Goal: Information Seeking & Learning: Learn about a topic

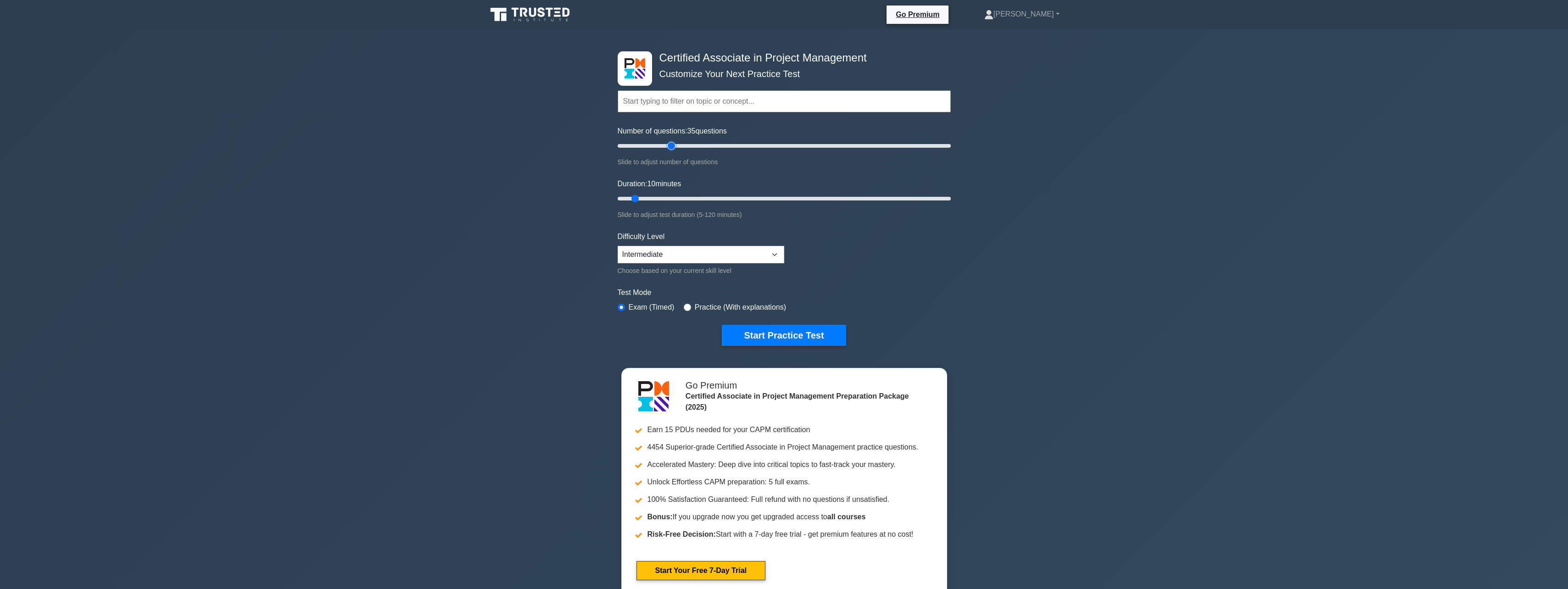
click at [670, 146] on input "Number of questions: 35 questions" at bounding box center [784, 146] width 333 height 11
drag, startPoint x: 669, startPoint y: 147, endPoint x: 663, endPoint y: 147, distance: 6.0
type input "30"
click at [663, 147] on input "Number of questions: 30 questions" at bounding box center [784, 146] width 333 height 11
drag, startPoint x: 638, startPoint y: 197, endPoint x: 687, endPoint y: 202, distance: 49.3
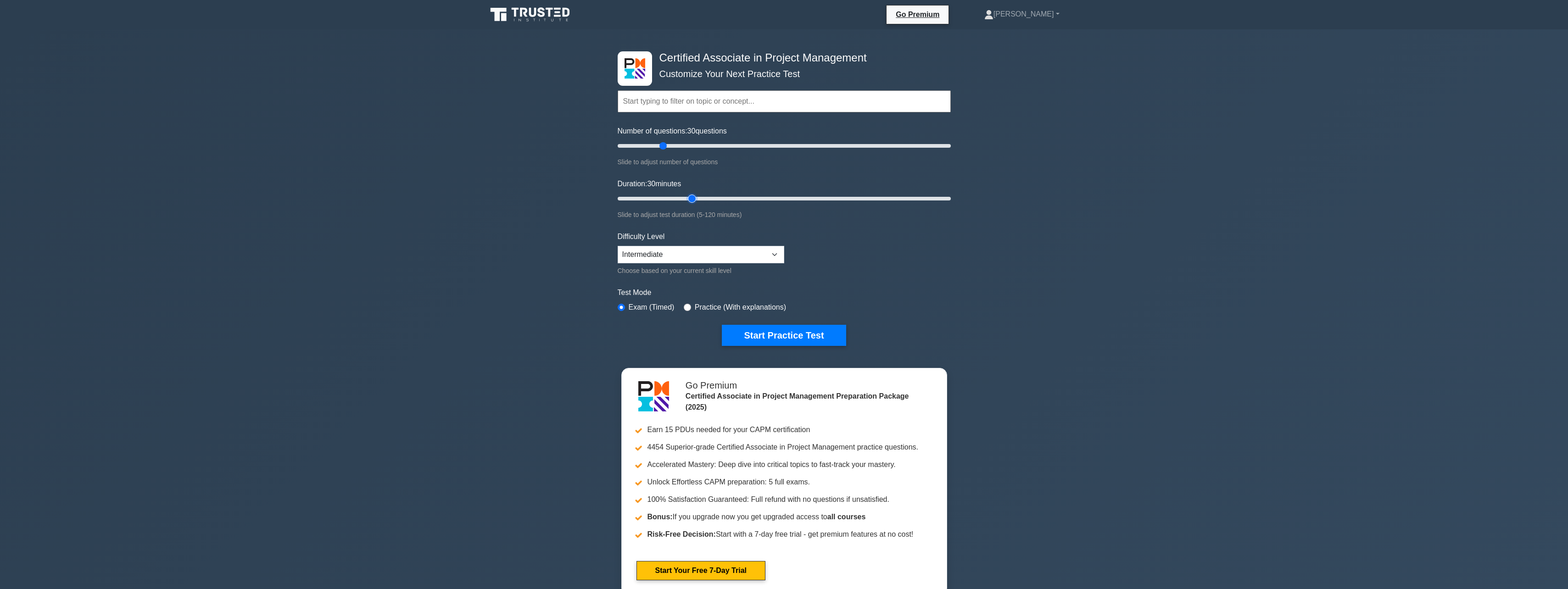
type input "30"
click at [687, 202] on input "Duration: 30 minutes" at bounding box center [784, 198] width 333 height 11
click at [751, 305] on label "Practice (With explanations)" at bounding box center [741, 307] width 92 height 11
click at [695, 306] on label "Practice (With explanations)" at bounding box center [741, 307] width 92 height 11
click at [687, 305] on input "radio" at bounding box center [687, 307] width 7 height 7
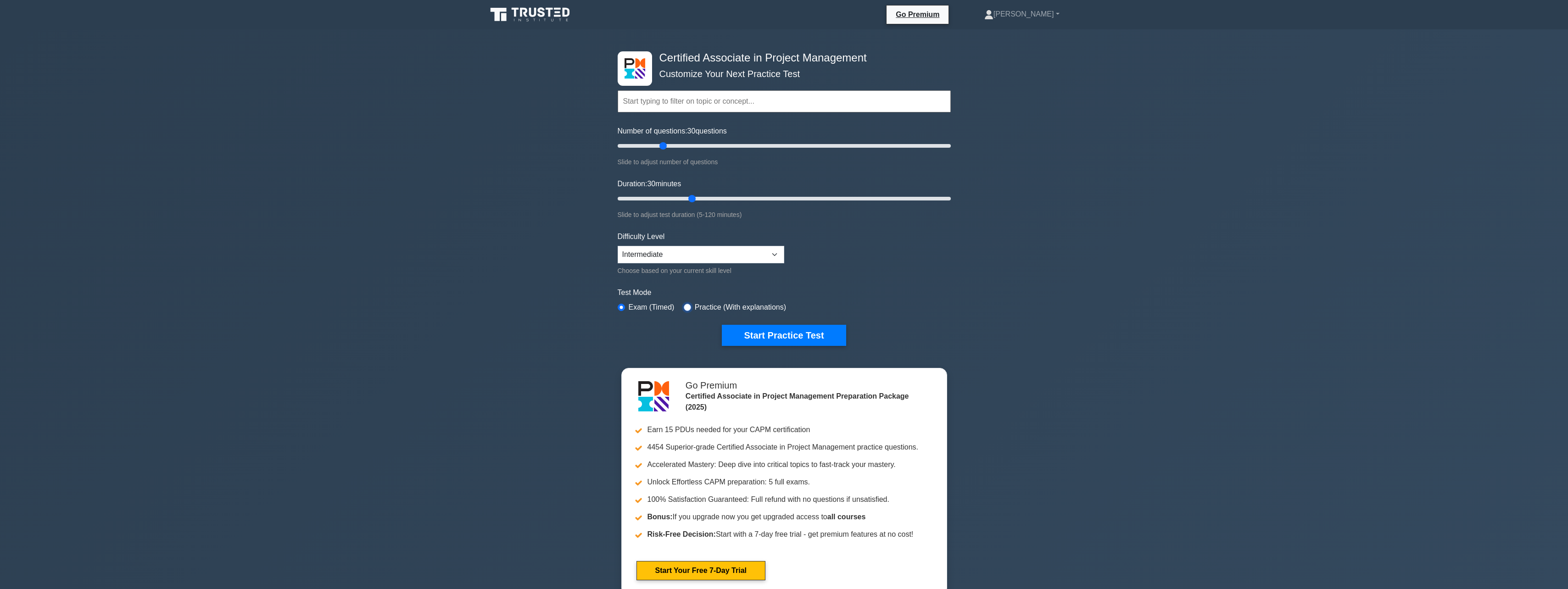
radio input "true"
click at [686, 304] on input "radio" at bounding box center [687, 307] width 7 height 7
click at [771, 336] on button "Start Practice Test" at bounding box center [783, 335] width 124 height 21
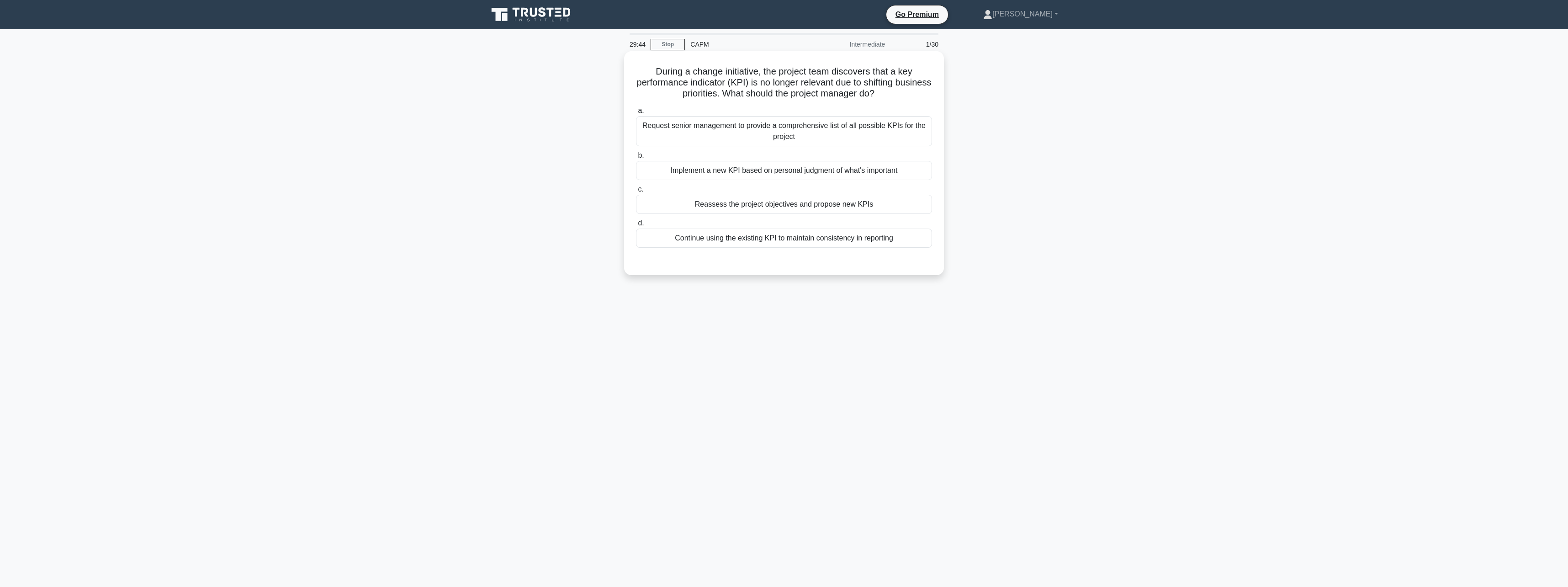
click at [772, 203] on div "Reassess the project objectives and propose new KPIs" at bounding box center [784, 204] width 296 height 19
click at [636, 193] on input "c. Reassess the project objectives and propose new KPIs" at bounding box center [636, 189] width 0 height 6
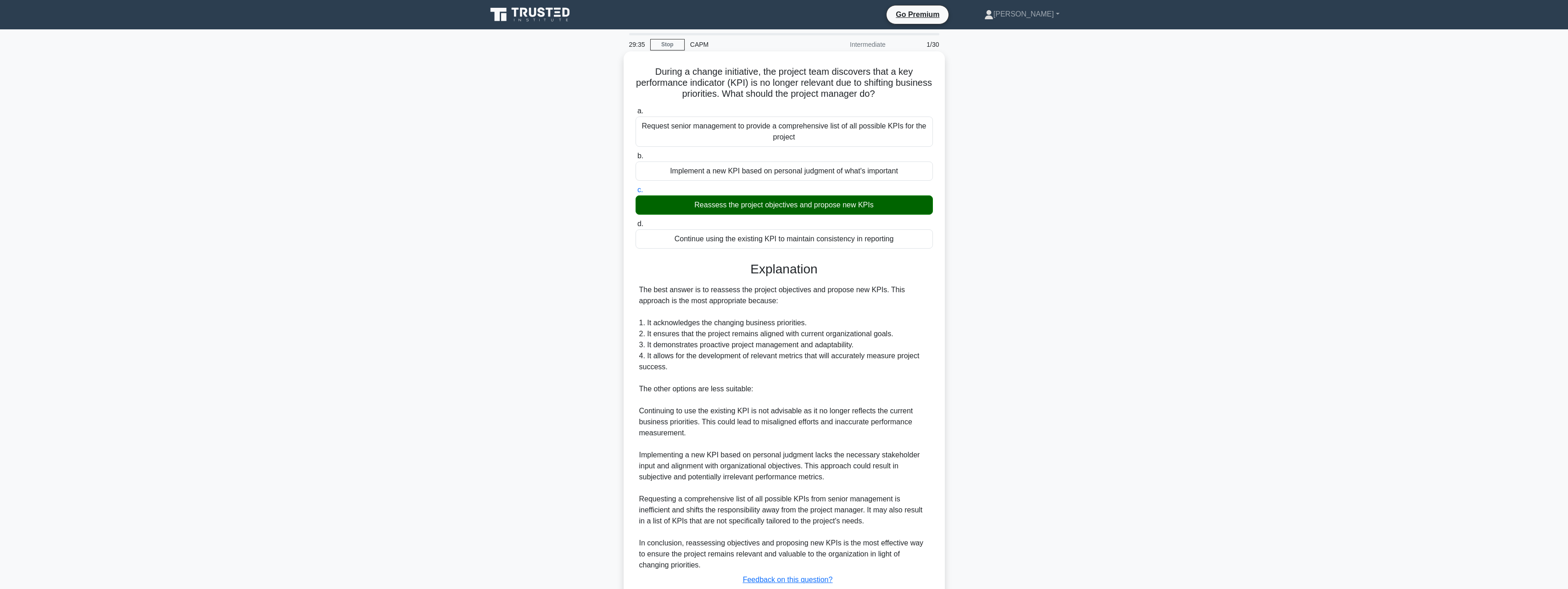
scroll to position [46, 0]
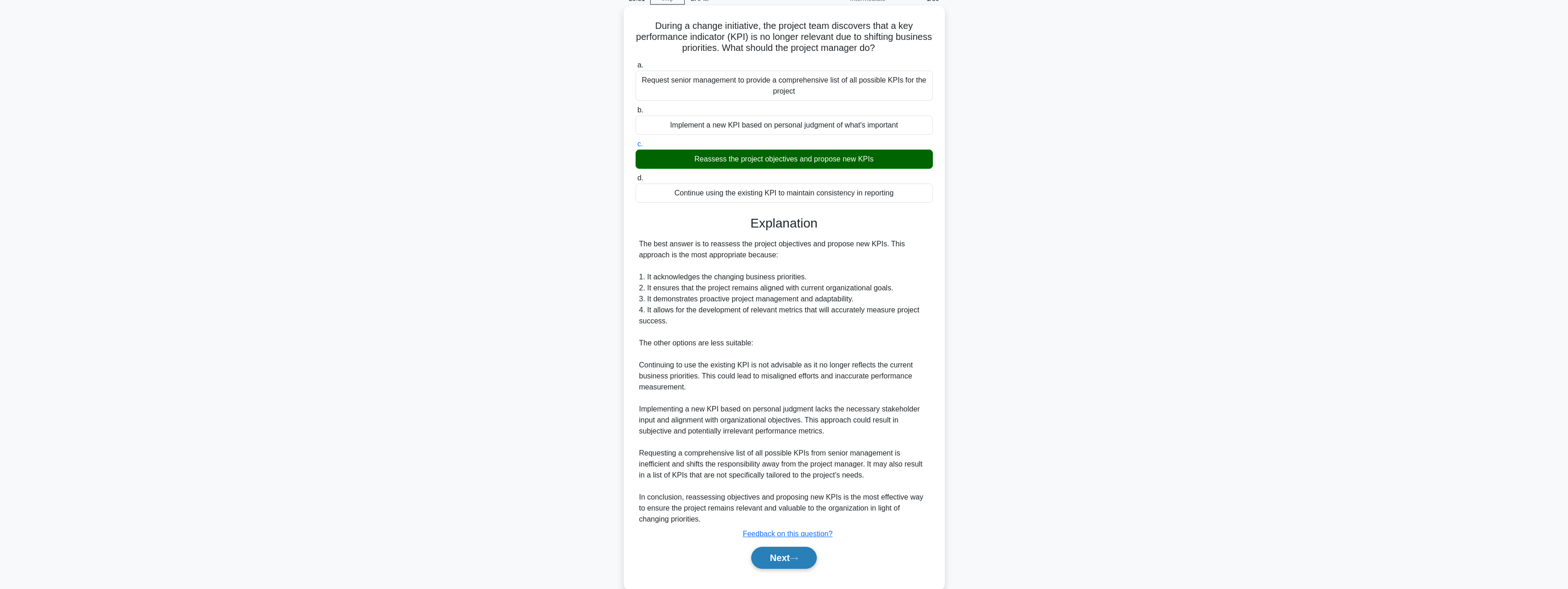
click at [784, 562] on button "Next" at bounding box center [784, 558] width 66 height 22
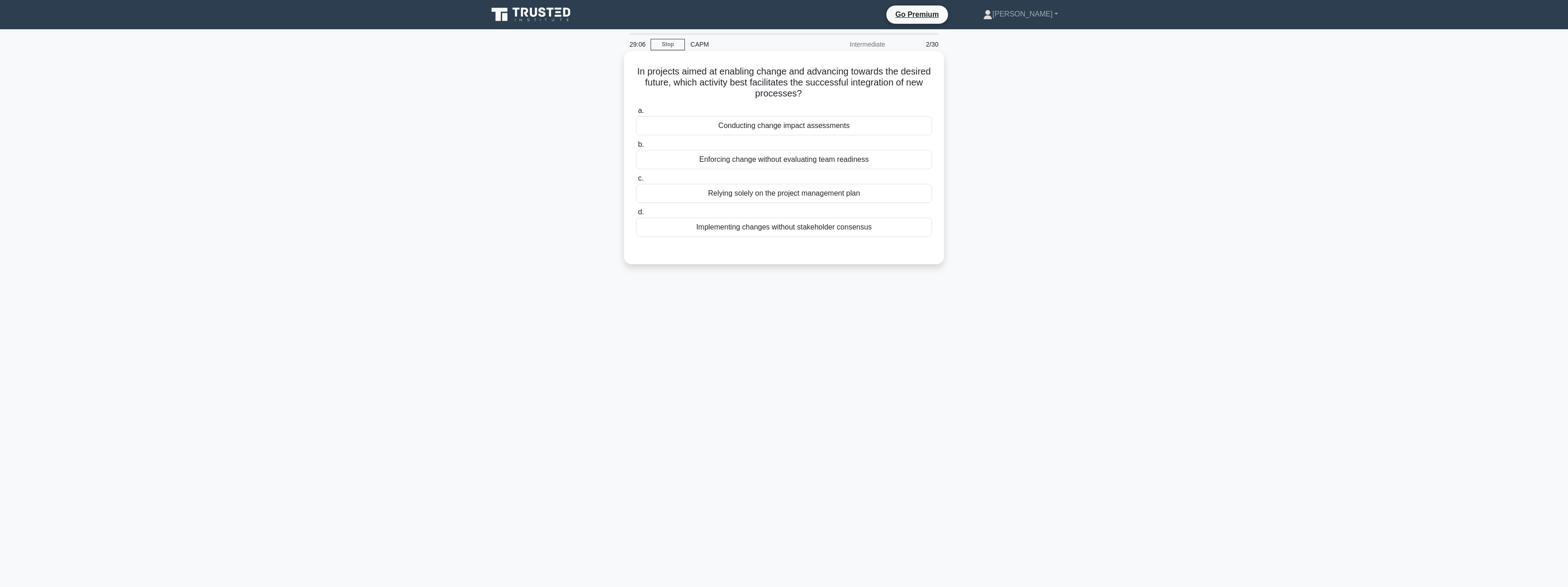
click at [795, 126] on div "Conducting change impact assessments" at bounding box center [784, 125] width 296 height 19
click at [636, 114] on input "a. Conducting change impact assessments" at bounding box center [636, 110] width 0 height 6
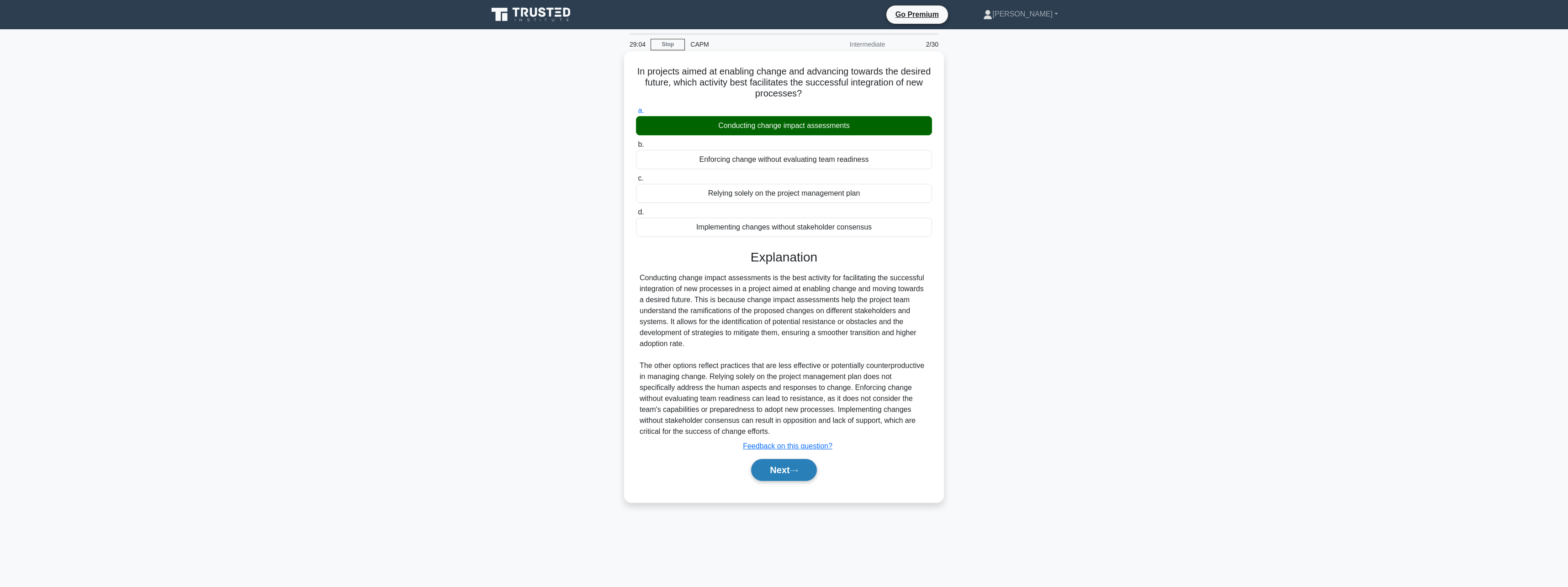
click at [791, 475] on button "Next" at bounding box center [784, 470] width 66 height 22
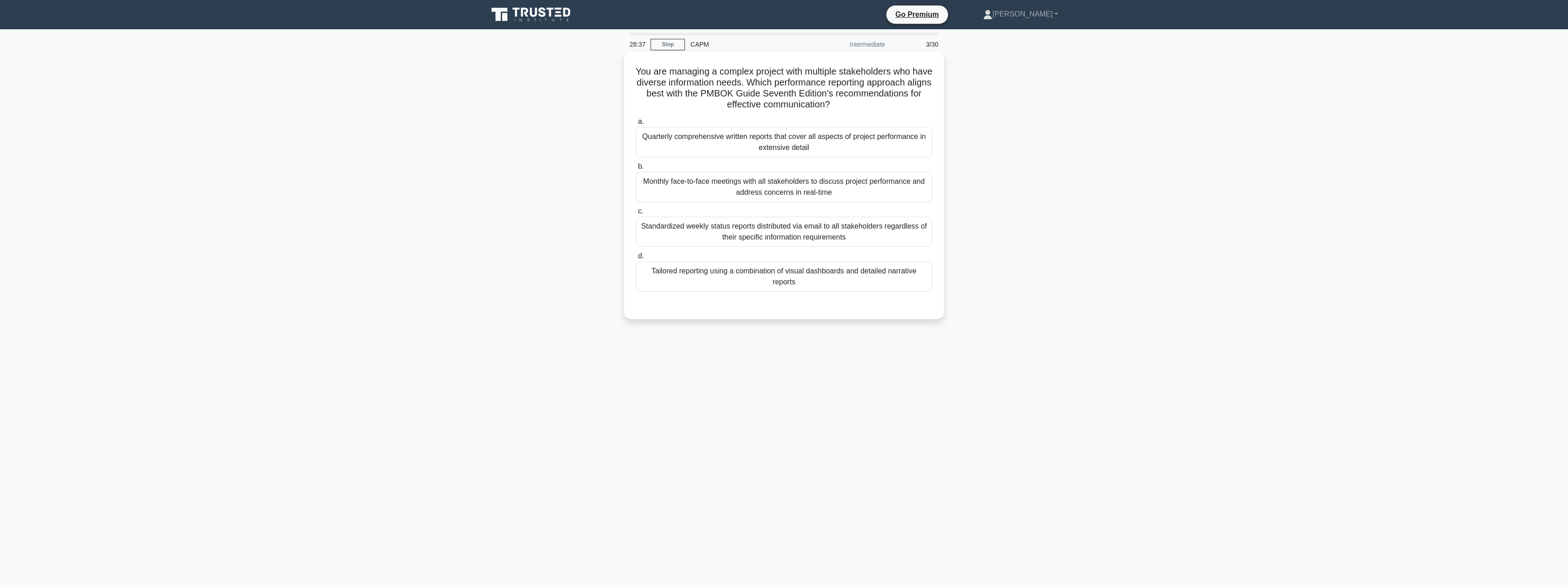
click at [795, 237] on div "Standardized weekly status reports distributed via email to all stakeholders re…" at bounding box center [784, 232] width 296 height 30
click at [636, 214] on input "c. Standardized weekly status reports distributed via email to all stakeholders…" at bounding box center [636, 211] width 0 height 6
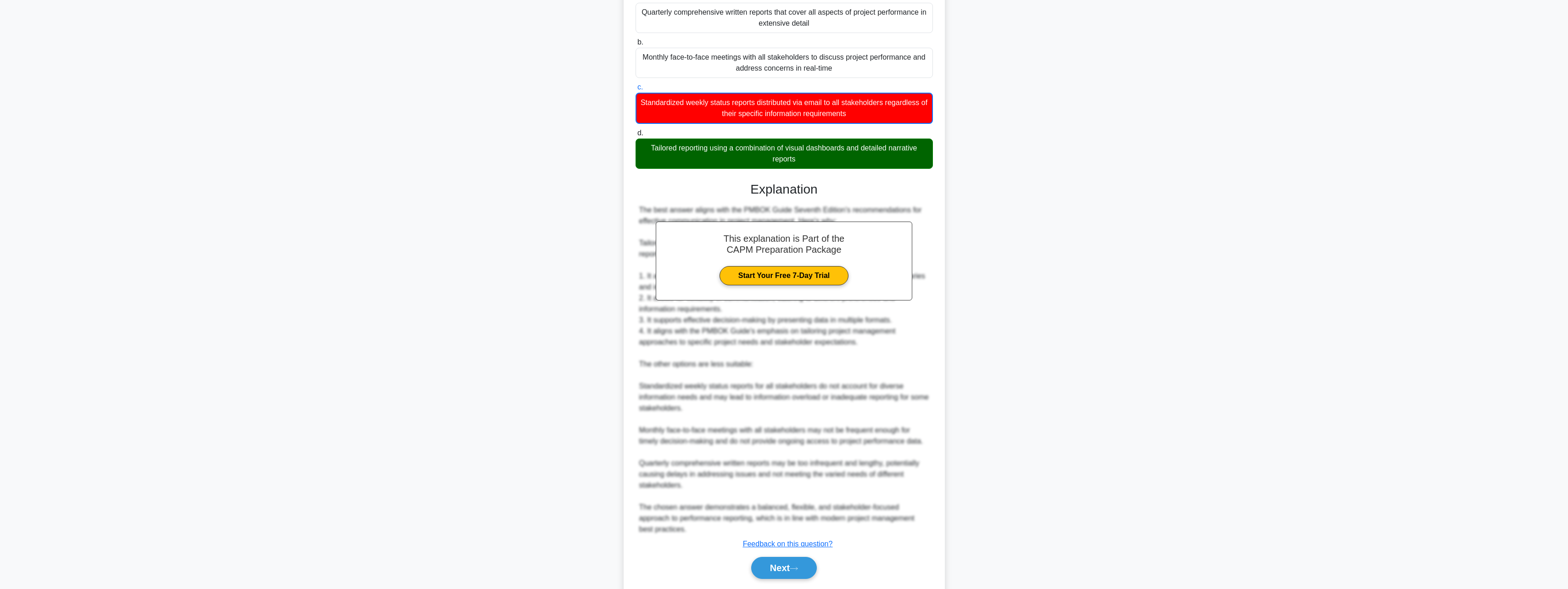
scroll to position [137, 0]
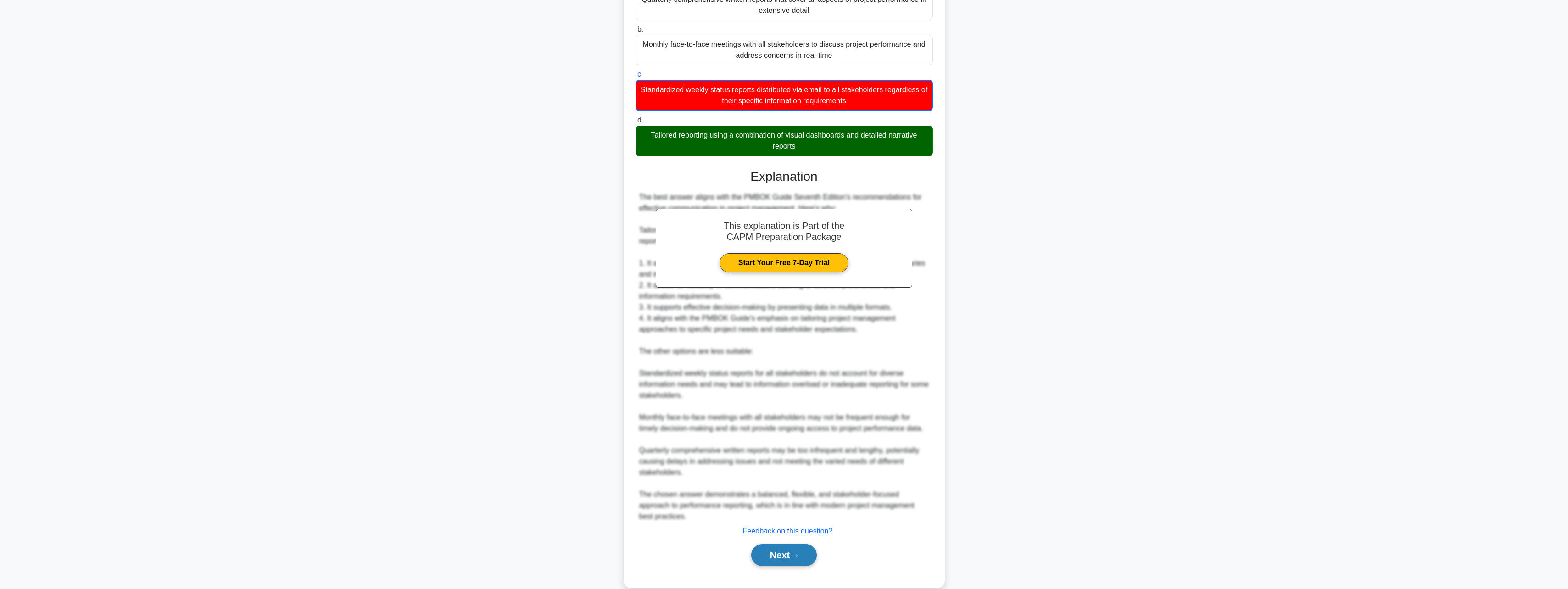
click at [801, 560] on button "Next" at bounding box center [784, 555] width 66 height 22
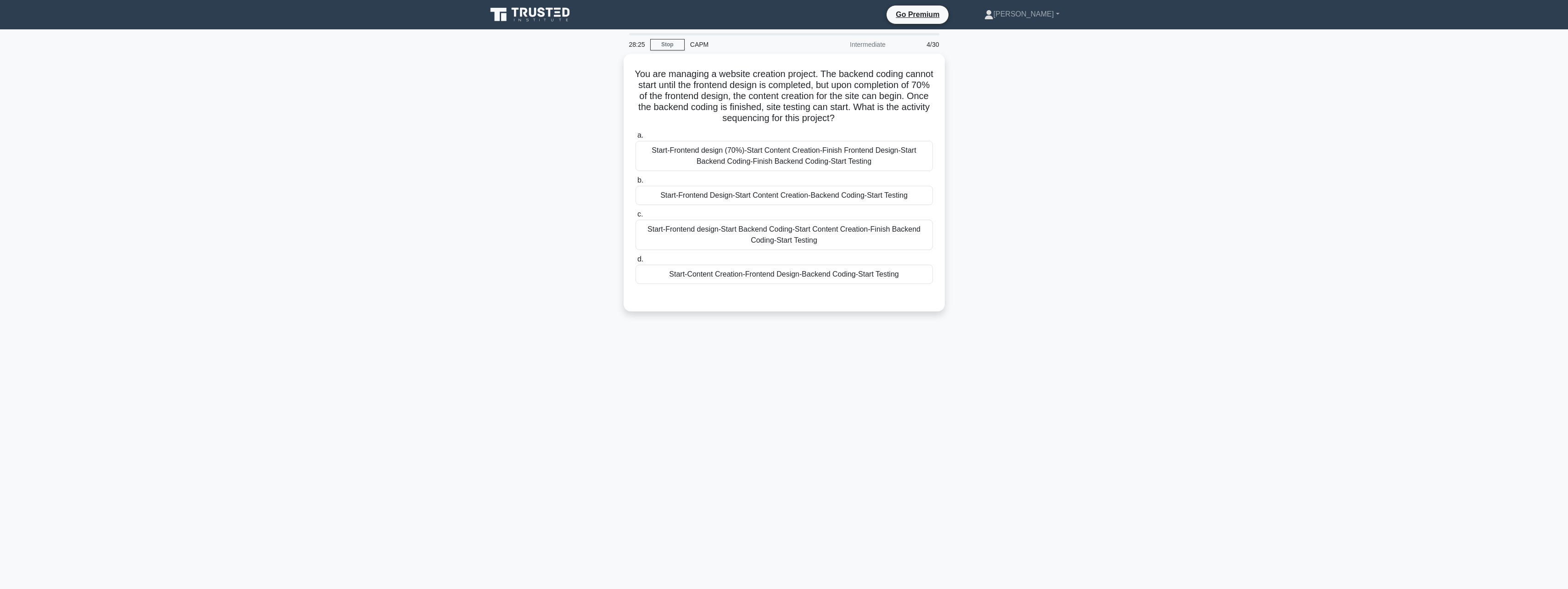
scroll to position [0, 0]
click at [816, 155] on div "Start-Frontend design (70%)-Start Content Creation-Finish Frontend Design-Start…" at bounding box center [787, 153] width 297 height 30
click at [639, 137] on input "a. Start-Frontend design (70%)-Start Content Creation-Finish Frontend Design-St…" at bounding box center [639, 132] width 0 height 6
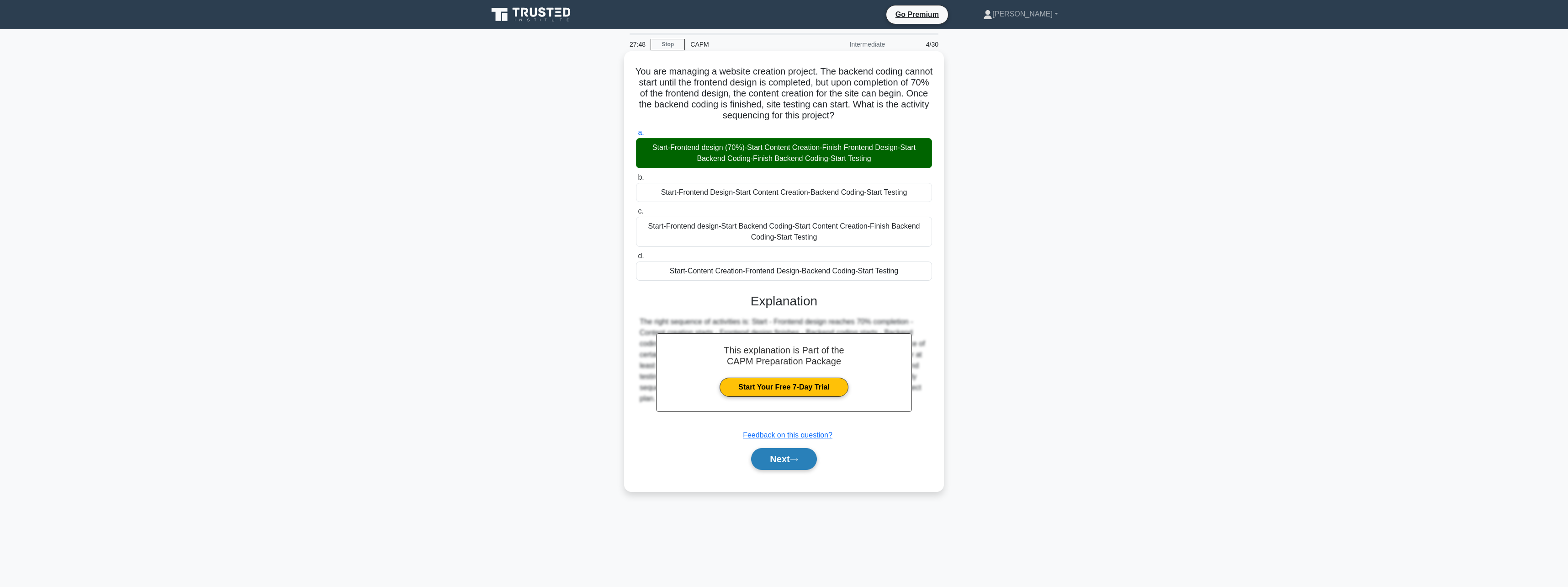
click at [798, 462] on icon at bounding box center [794, 460] width 8 height 5
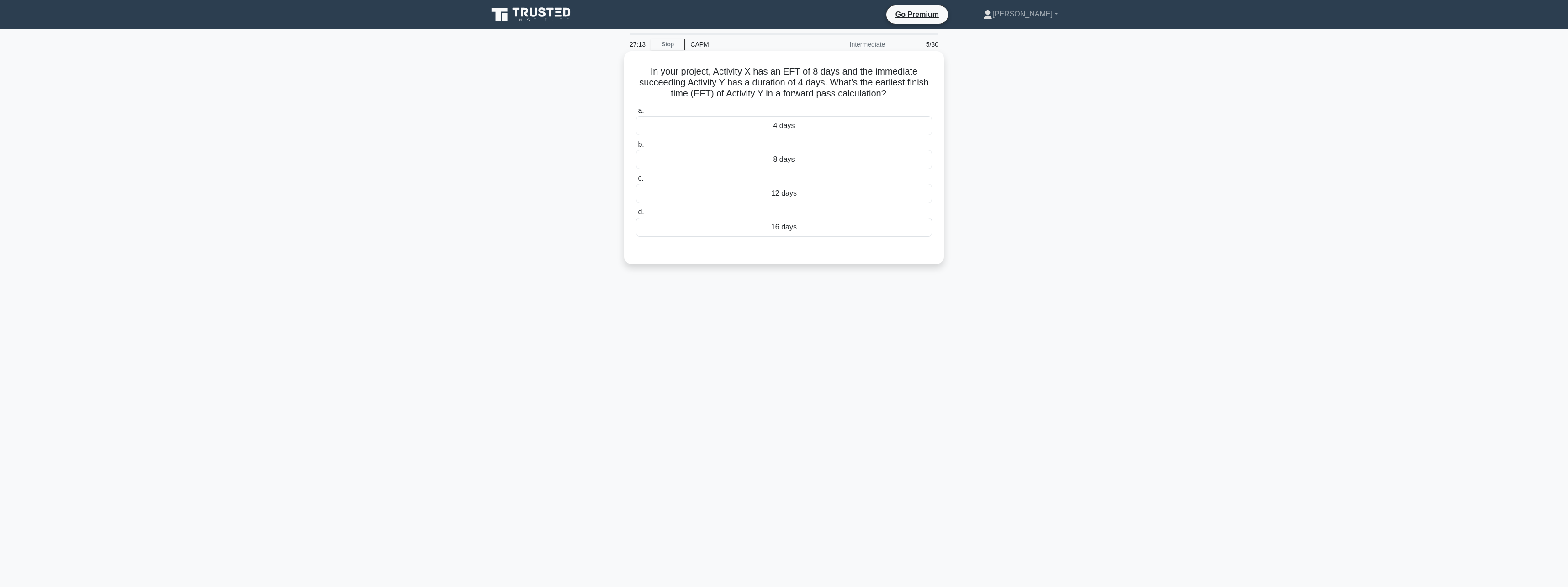
click at [798, 193] on div "12 days" at bounding box center [784, 193] width 296 height 19
click at [636, 182] on input "c. 12 days" at bounding box center [636, 179] width 0 height 6
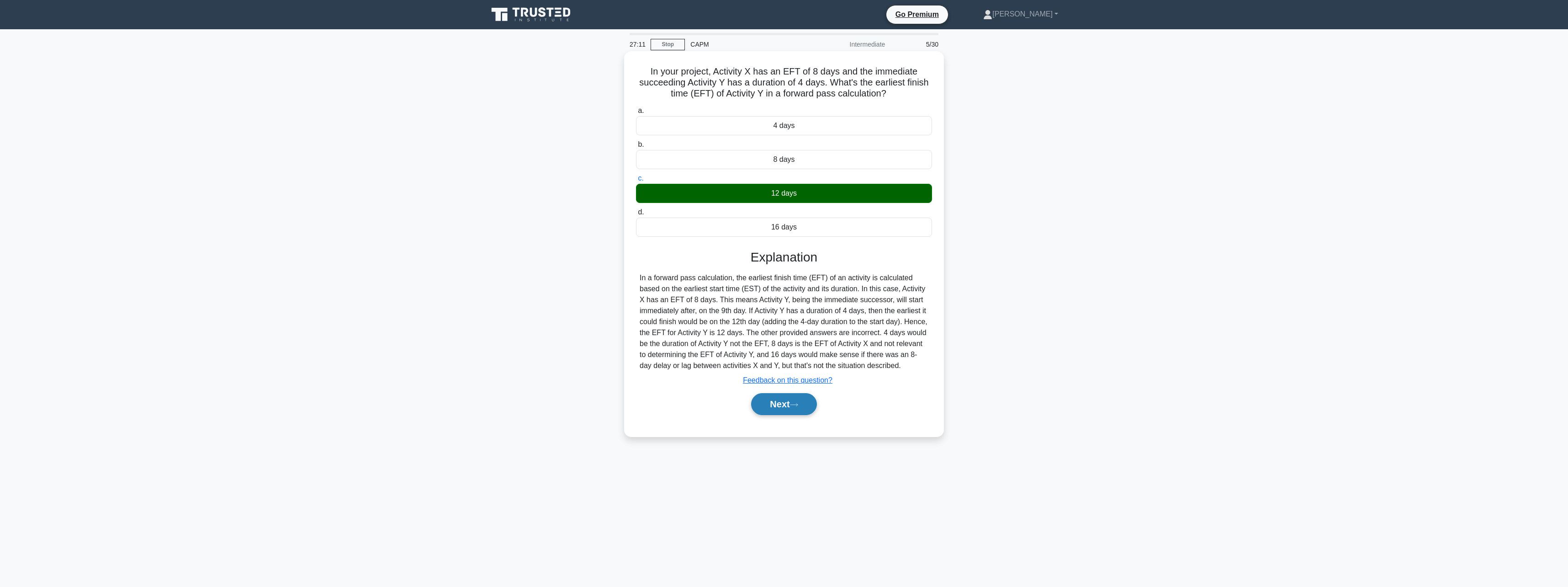
click at [801, 411] on button "Next" at bounding box center [784, 404] width 66 height 22
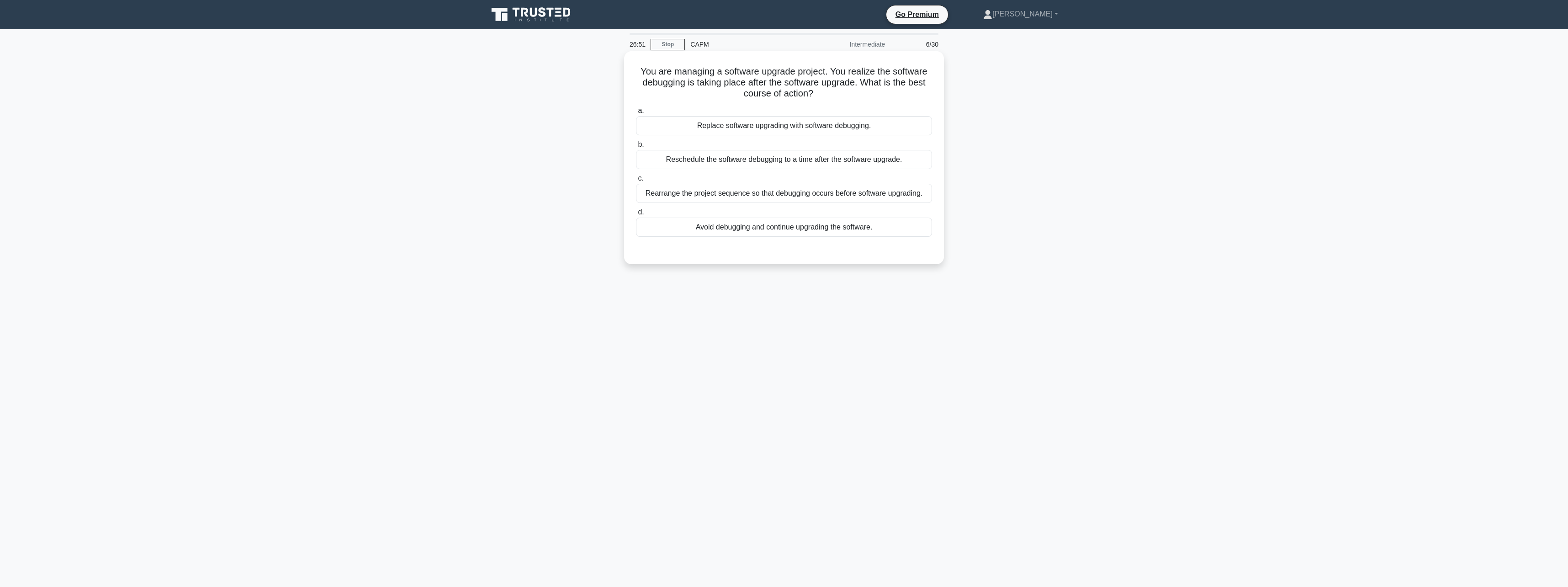
click at [830, 195] on div "Rearrange the project sequence so that debugging occurs before software upgradi…" at bounding box center [784, 193] width 296 height 19
click at [636, 182] on input "c. Rearrange the project sequence so that debugging occurs before software upgr…" at bounding box center [636, 179] width 0 height 6
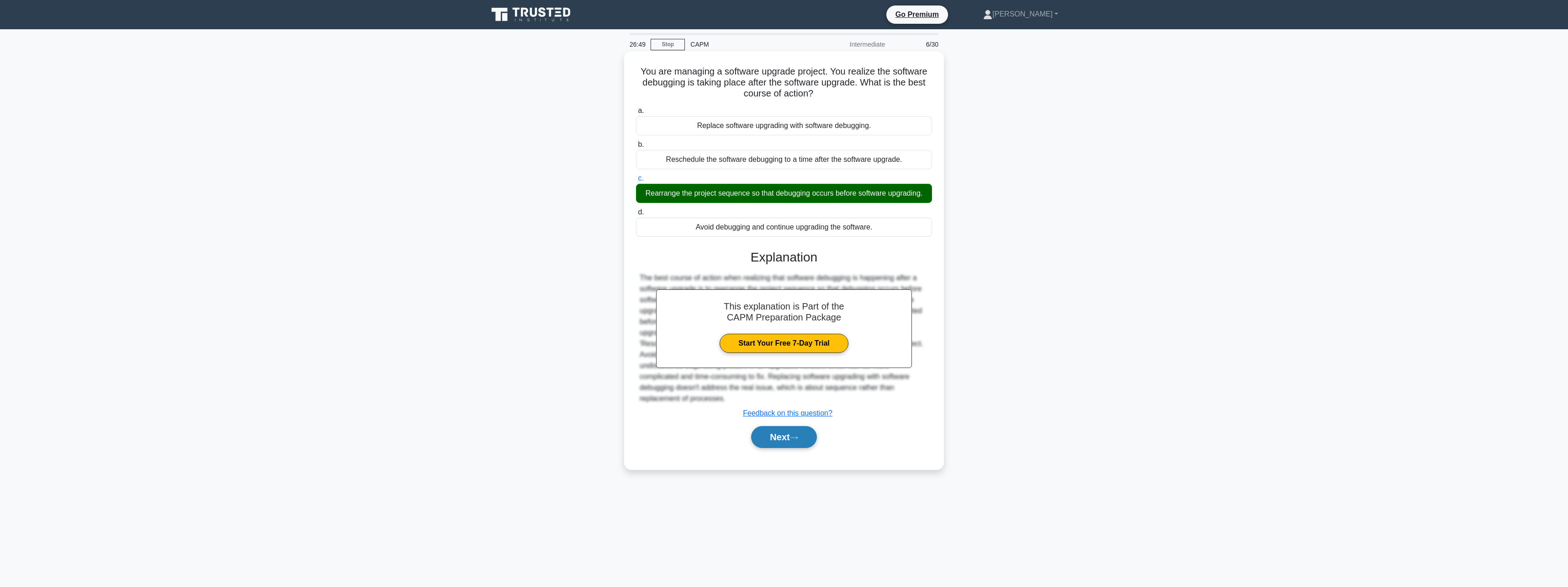
click at [795, 438] on icon at bounding box center [794, 438] width 8 height 5
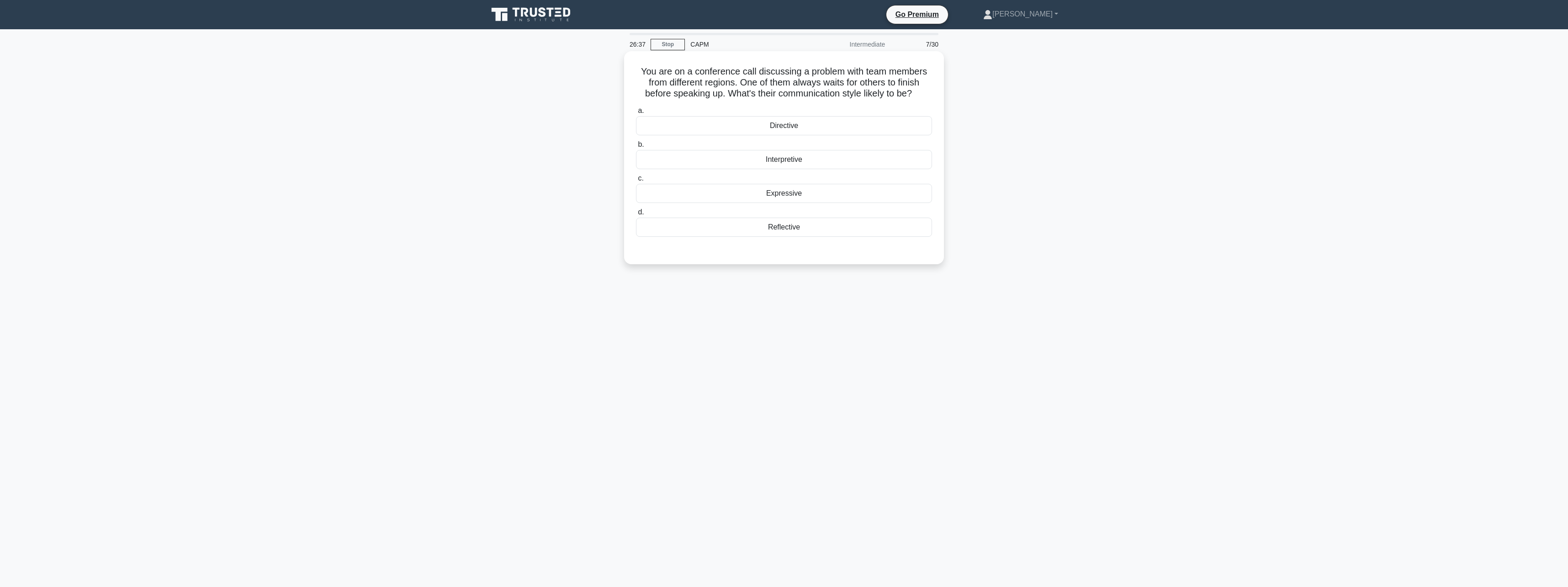
click at [798, 230] on div "Reflective" at bounding box center [784, 227] width 296 height 19
click at [636, 215] on input "d. Reflective" at bounding box center [636, 212] width 0 height 6
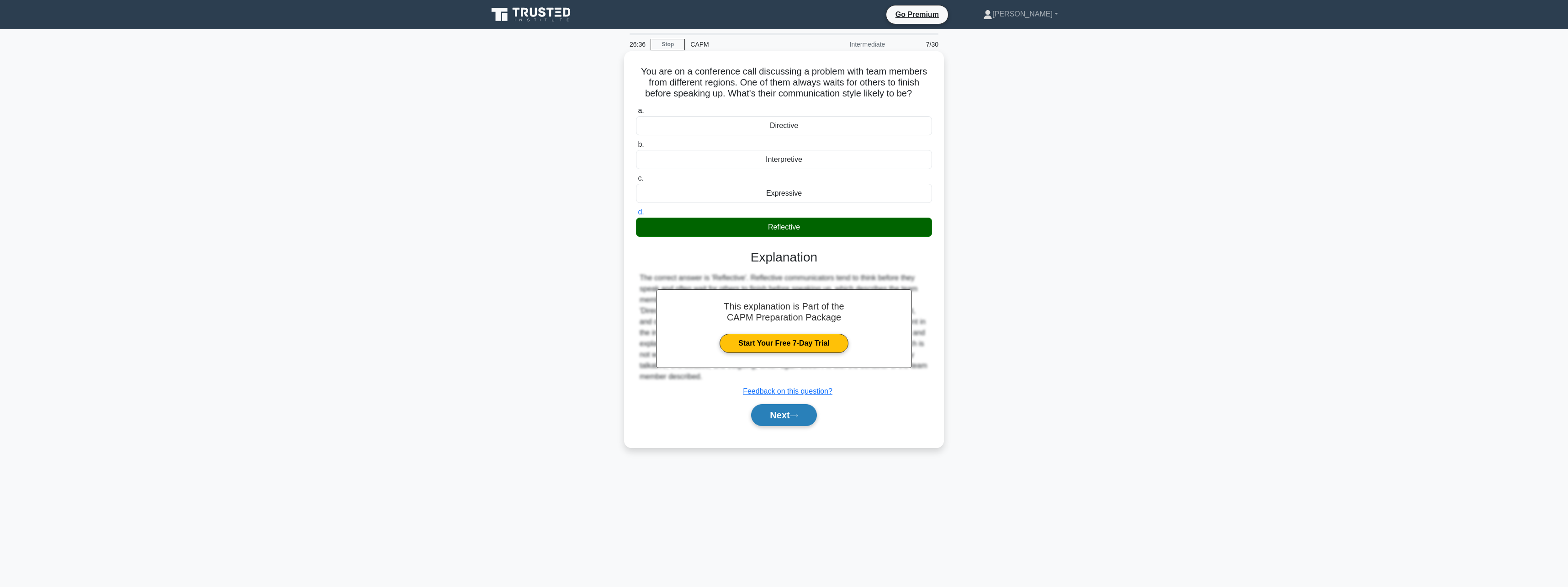
click at [774, 413] on button "Next" at bounding box center [784, 415] width 66 height 22
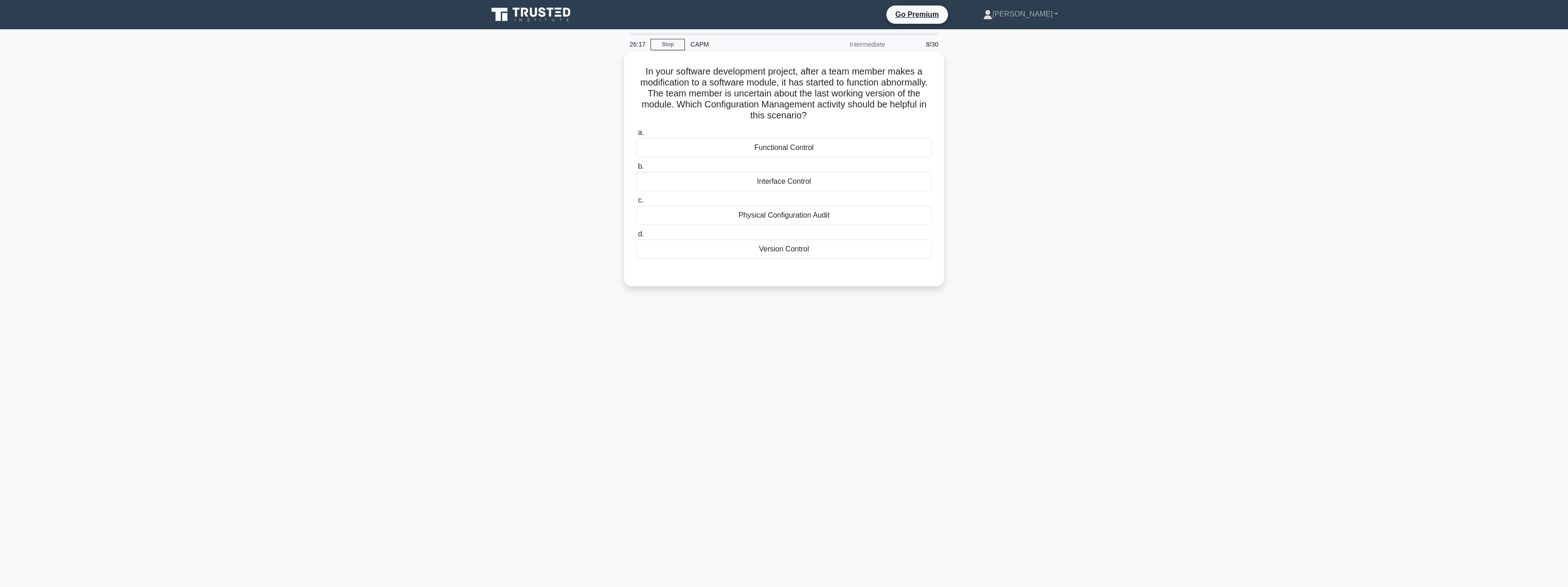
click at [802, 246] on div "Version Control" at bounding box center [784, 249] width 296 height 19
click at [636, 237] on input "d. Version Control" at bounding box center [636, 234] width 0 height 6
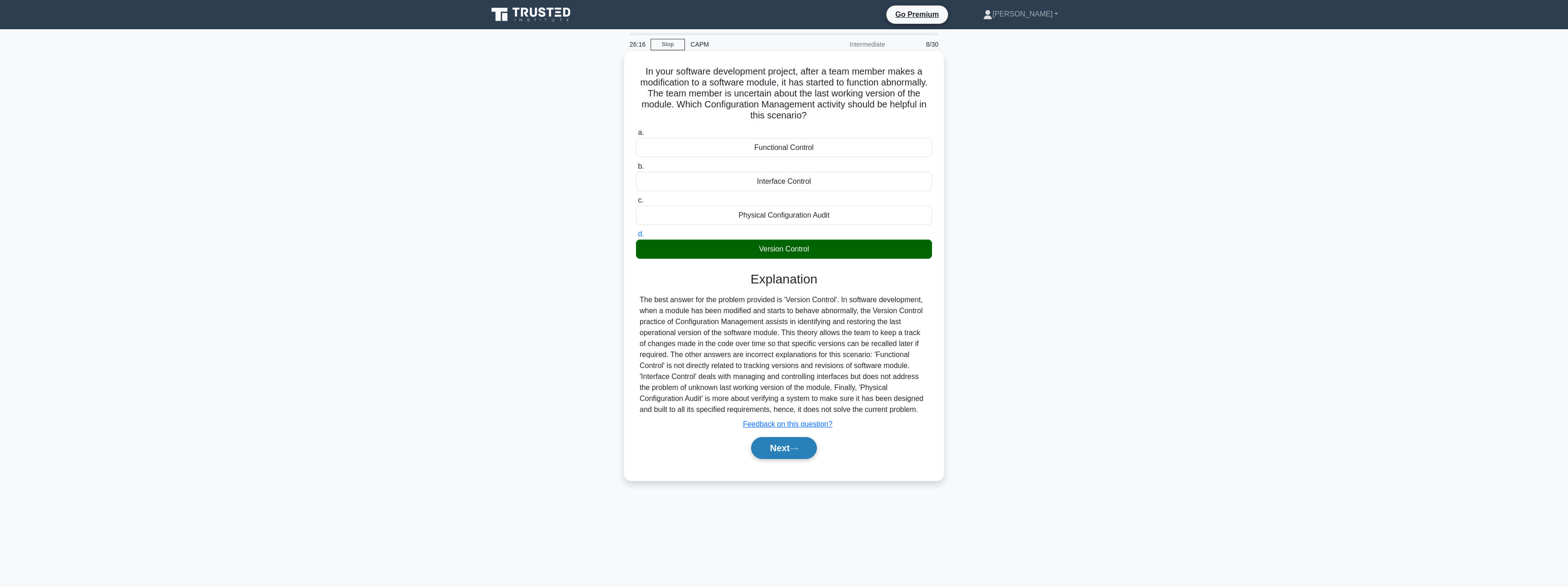
click at [784, 451] on button "Next" at bounding box center [784, 448] width 66 height 22
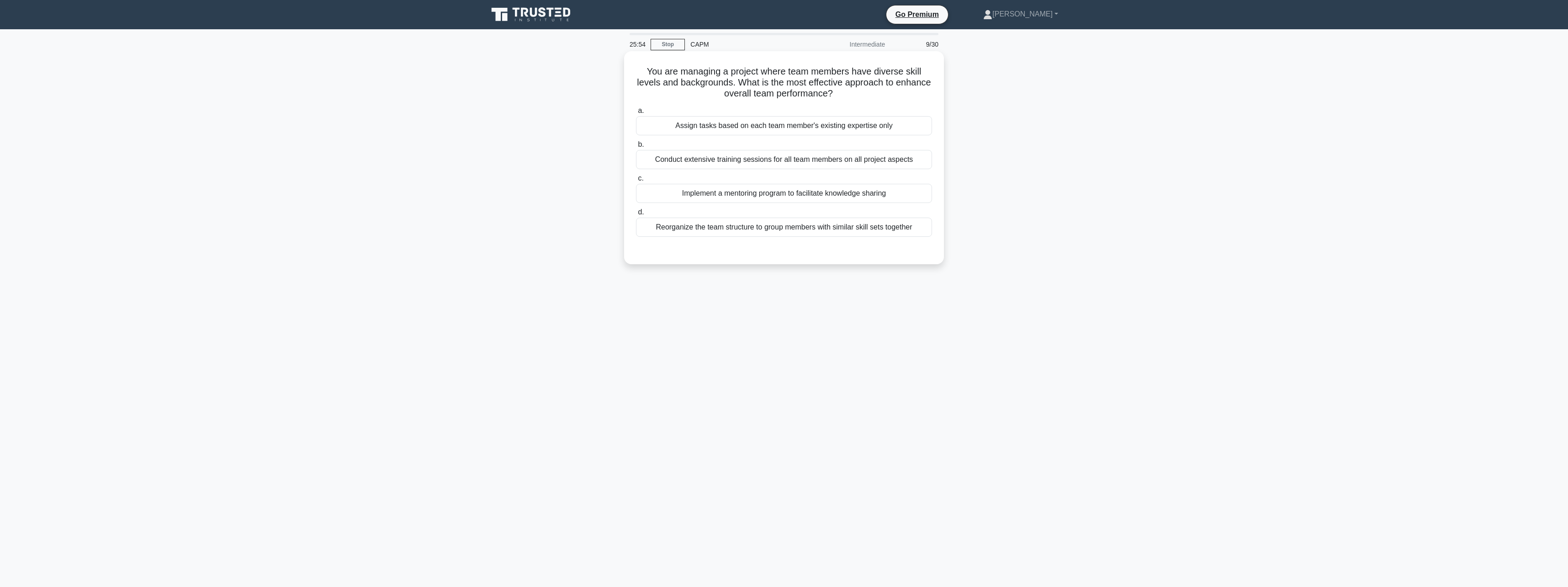
click at [769, 125] on div "Assign tasks based on each team member's existing expertise only" at bounding box center [784, 125] width 296 height 19
click at [636, 114] on input "a. Assign tasks based on each team member's existing expertise only" at bounding box center [636, 110] width 0 height 6
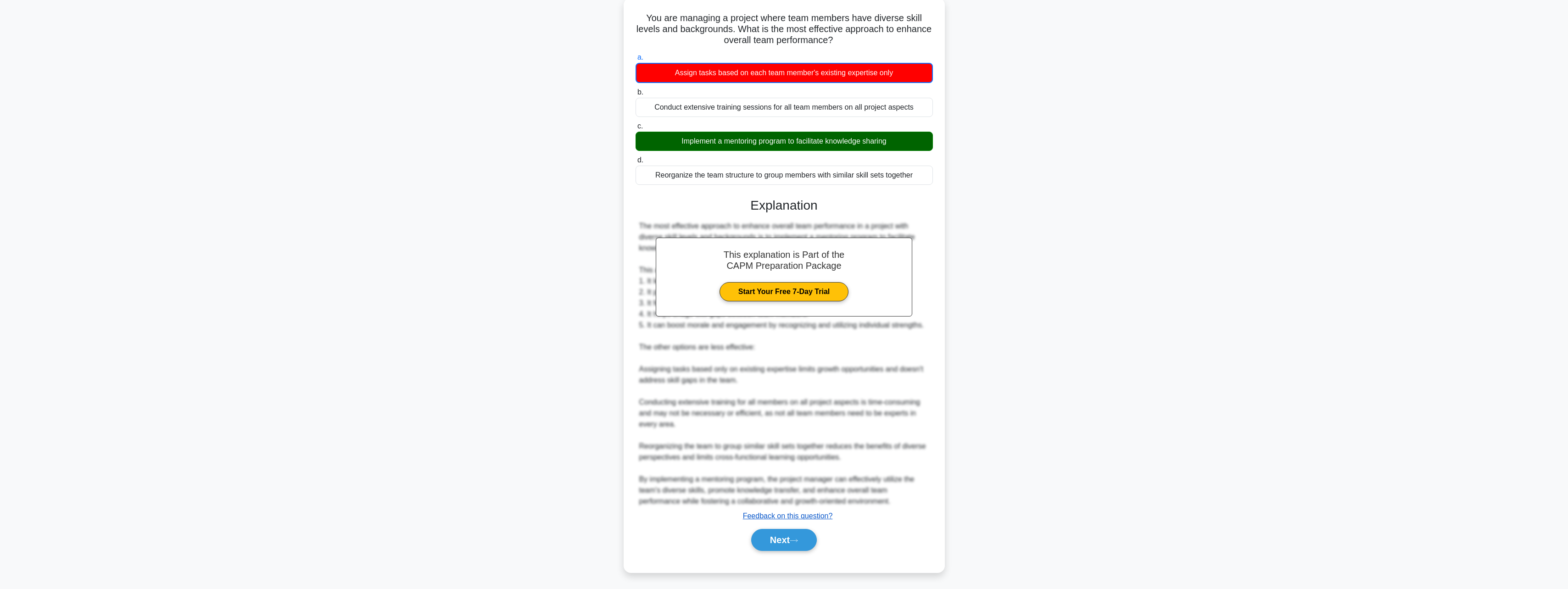
scroll to position [55, 0]
click at [794, 537] on button "Next" at bounding box center [784, 539] width 66 height 22
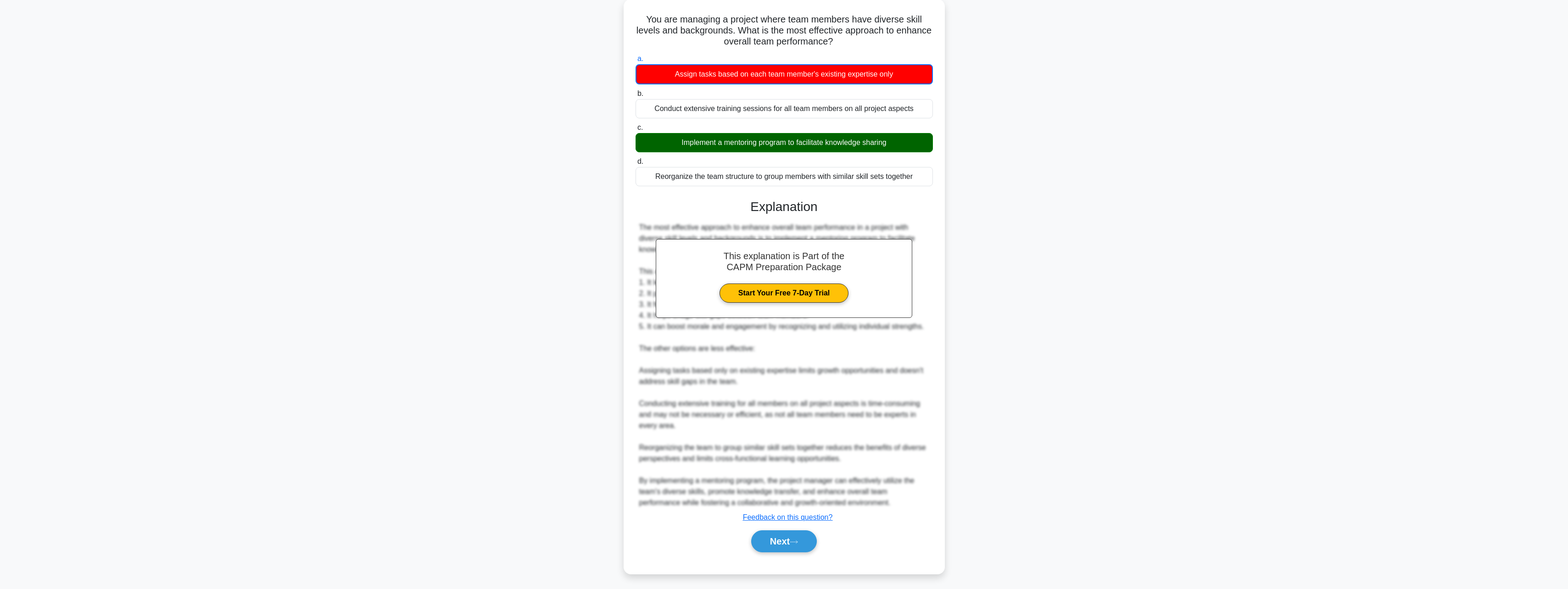
scroll to position [0, 0]
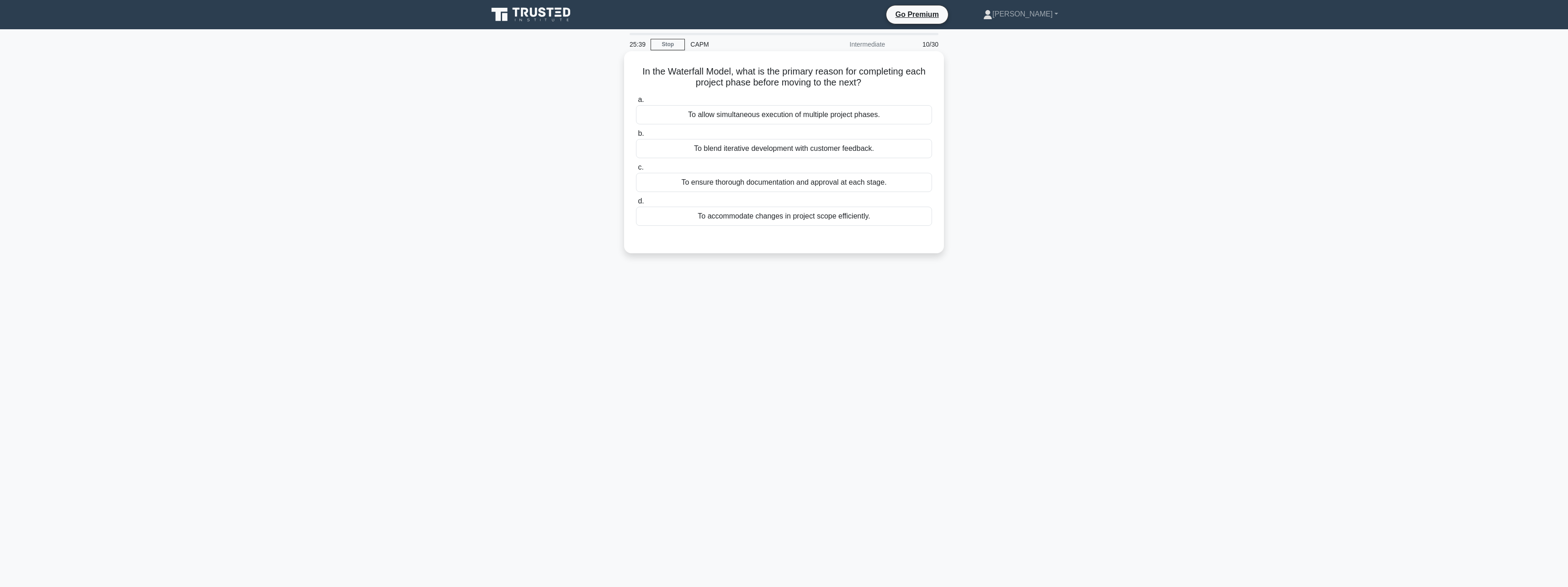
click at [828, 184] on div "To ensure thorough documentation and approval at each stage." at bounding box center [784, 182] width 296 height 19
click at [636, 170] on input "c. To ensure thorough documentation and approval at each stage." at bounding box center [636, 167] width 0 height 6
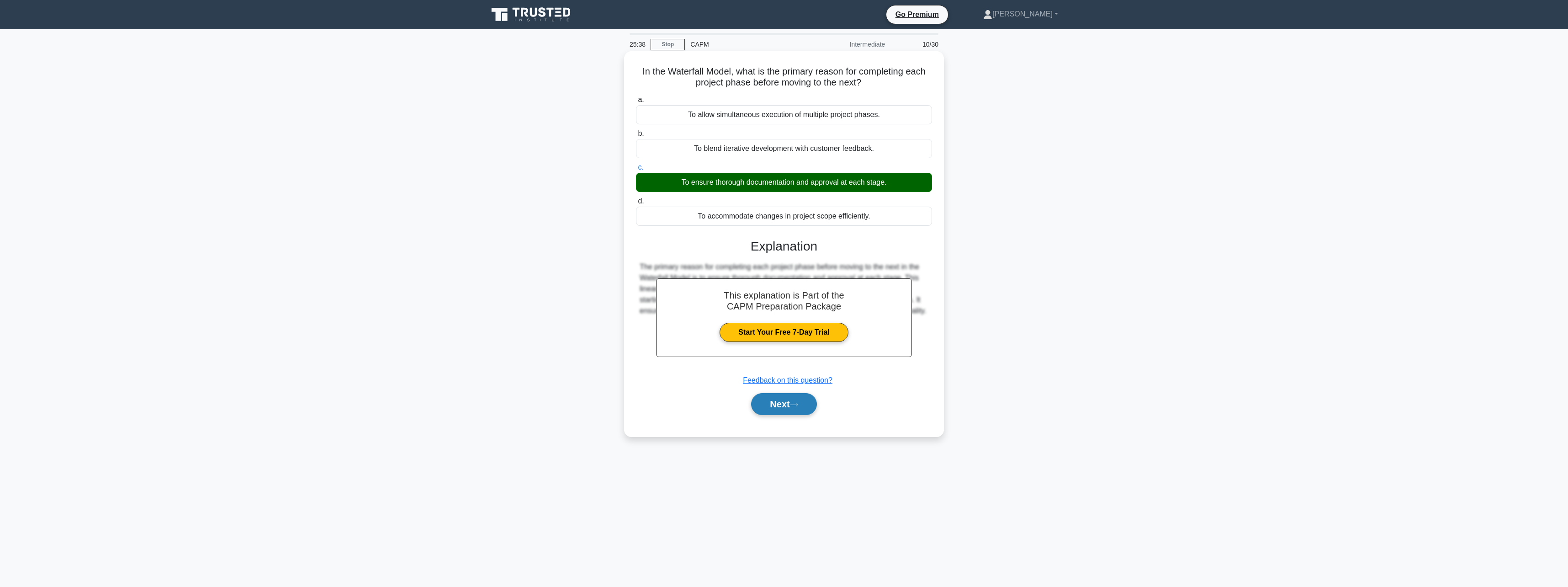
click at [792, 402] on button "Next" at bounding box center [784, 404] width 66 height 22
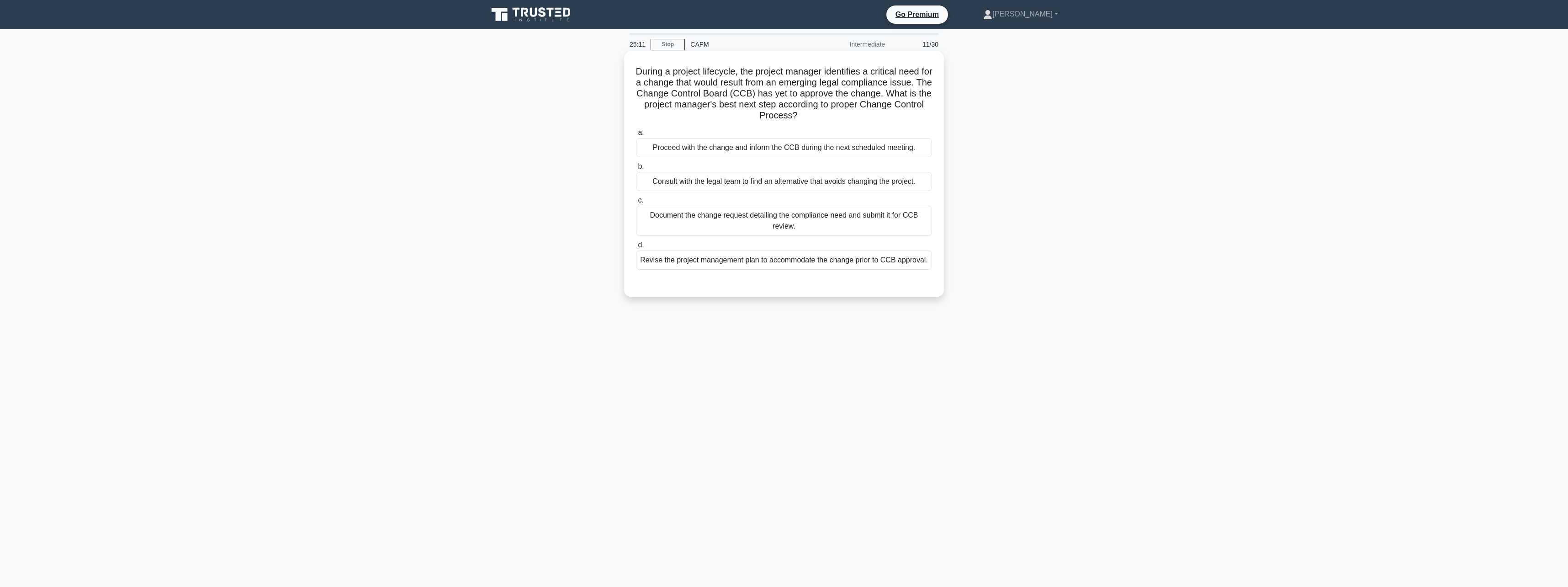
click at [791, 223] on div "Document the change request detailing the compliance need and submit it for CCB…" at bounding box center [784, 221] width 296 height 30
click at [636, 203] on input "c. Document the change request detailing the compliance need and submit it for …" at bounding box center [636, 200] width 0 height 6
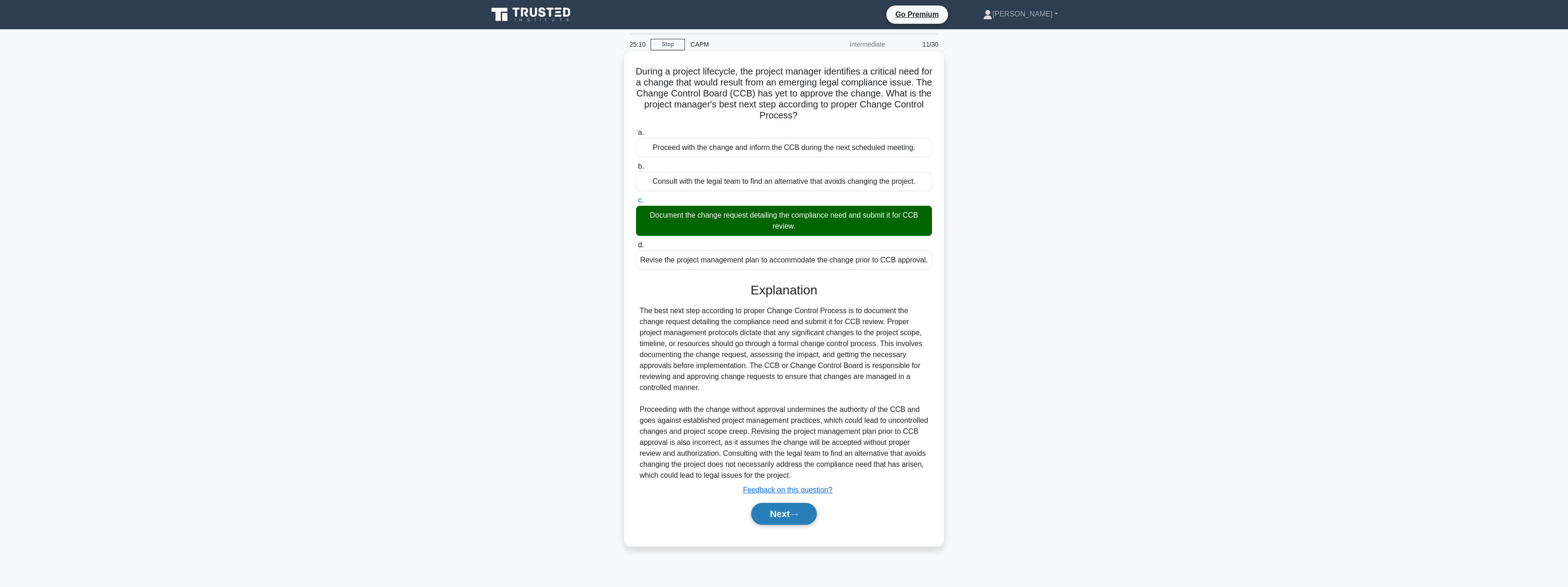
click at [784, 516] on button "Next" at bounding box center [784, 514] width 66 height 22
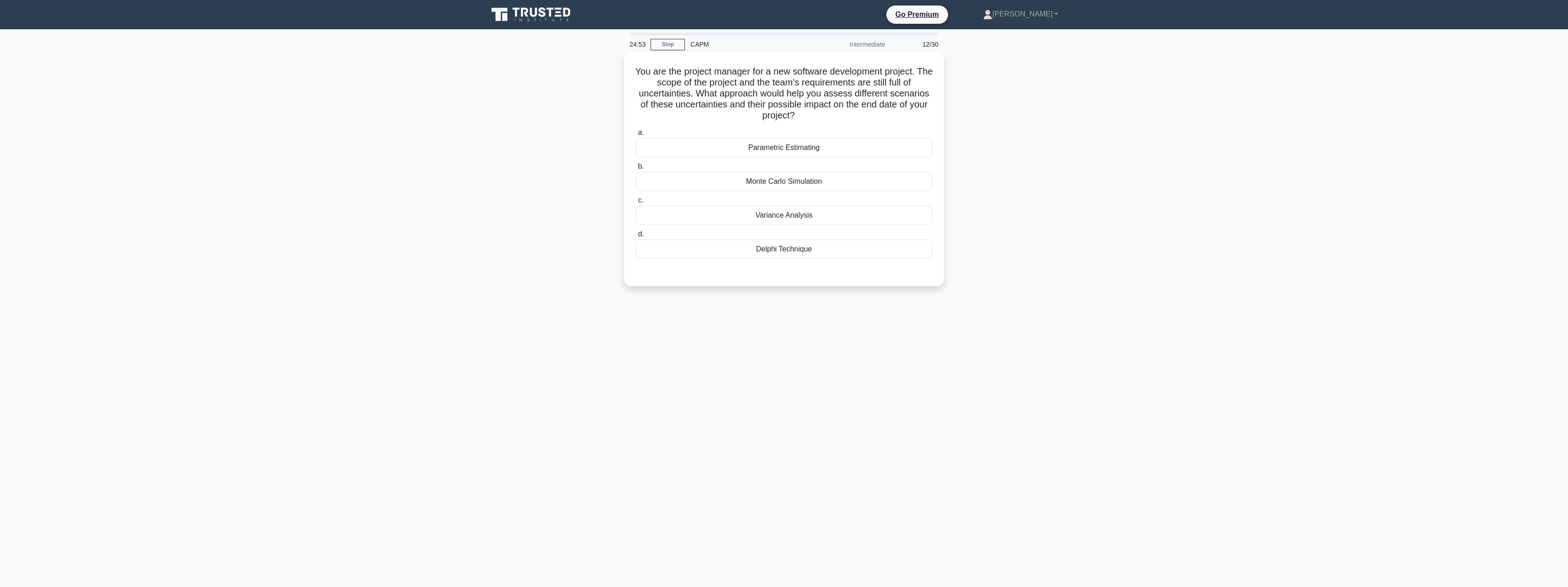
click at [798, 248] on div "Delphi Technique" at bounding box center [784, 249] width 296 height 19
click at [636, 237] on input "d. Delphi Technique" at bounding box center [636, 234] width 0 height 6
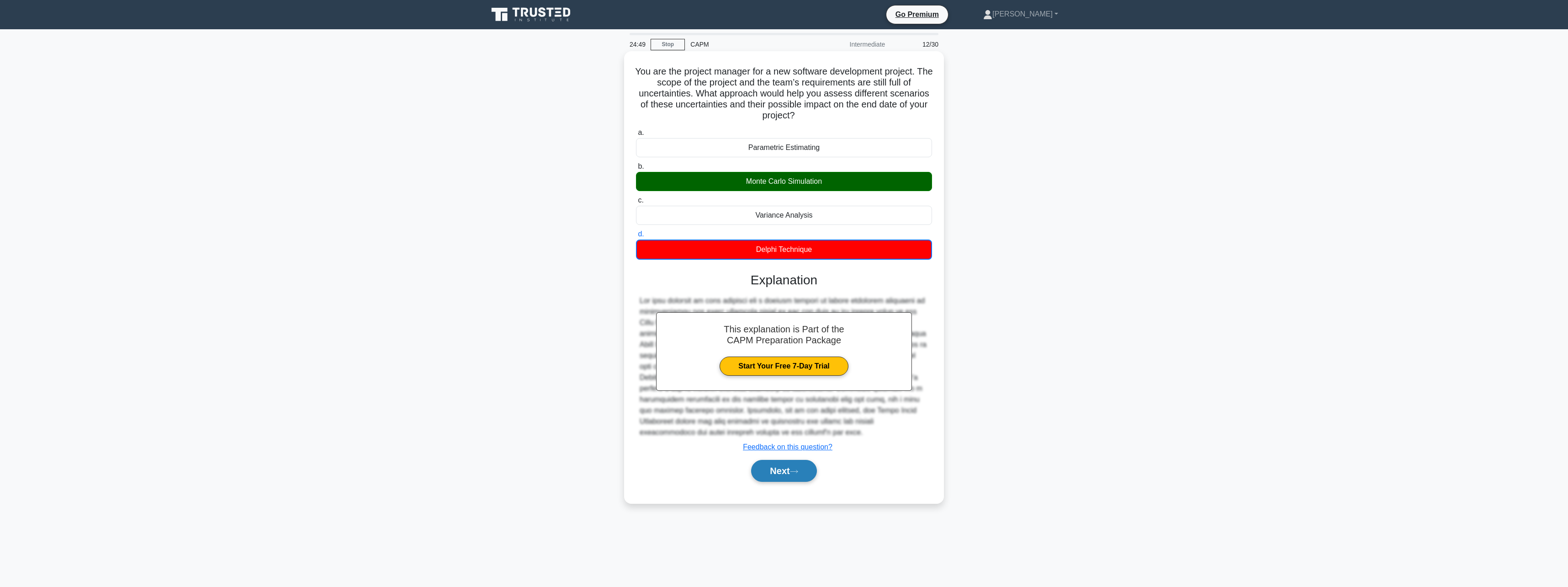
click at [790, 474] on button "Next" at bounding box center [784, 471] width 66 height 22
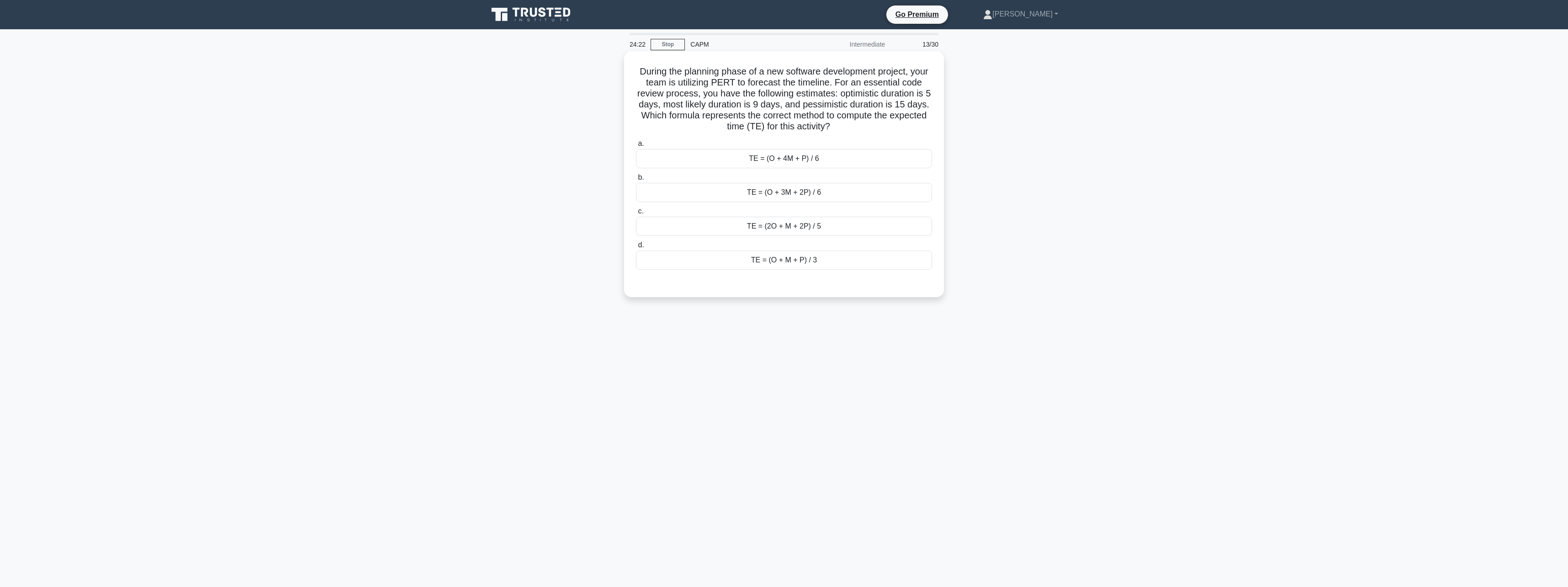
click at [803, 258] on div "TE = (O + M + P) / 3" at bounding box center [784, 260] width 296 height 19
click at [636, 248] on input "d. TE = (O + M + P) / 3" at bounding box center [636, 245] width 0 height 6
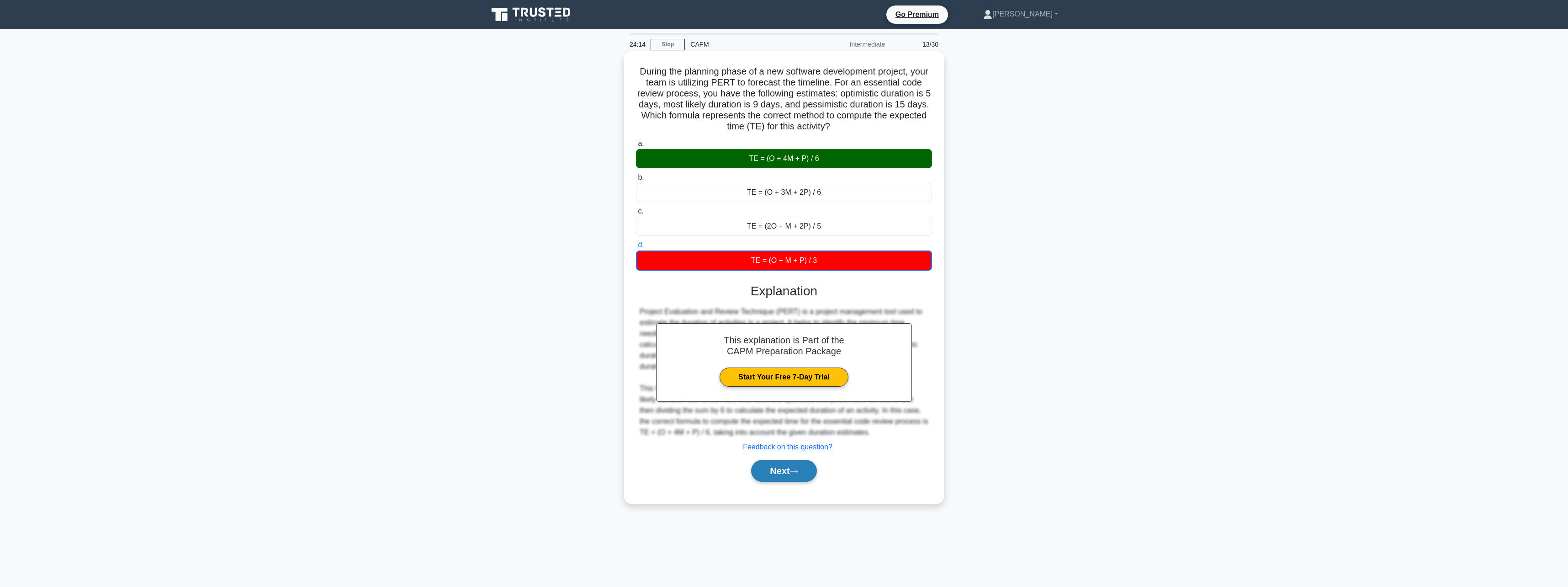
click at [794, 467] on button "Next" at bounding box center [784, 471] width 66 height 22
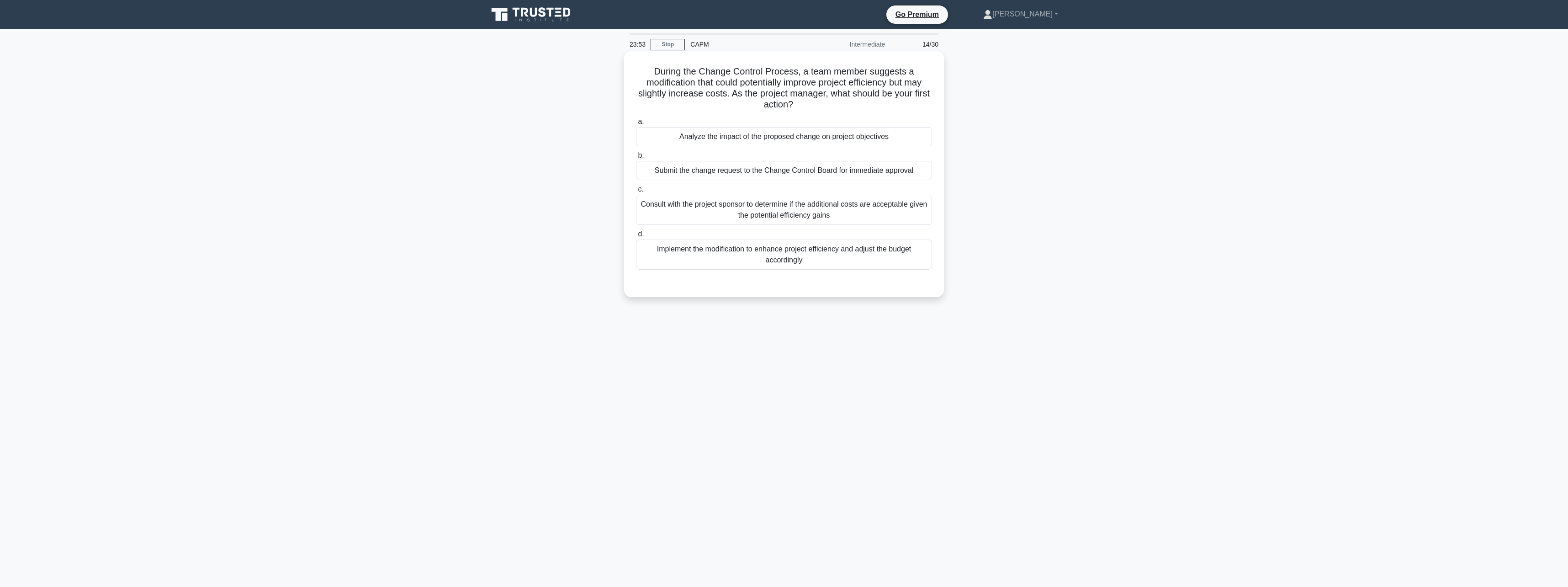
click at [798, 211] on div "Consult with the project sponsor to determine if the additional costs are accep…" at bounding box center [784, 210] width 296 height 30
click at [636, 193] on input "c. Consult with the project sponsor to determine if the additional costs are ac…" at bounding box center [636, 189] width 0 height 6
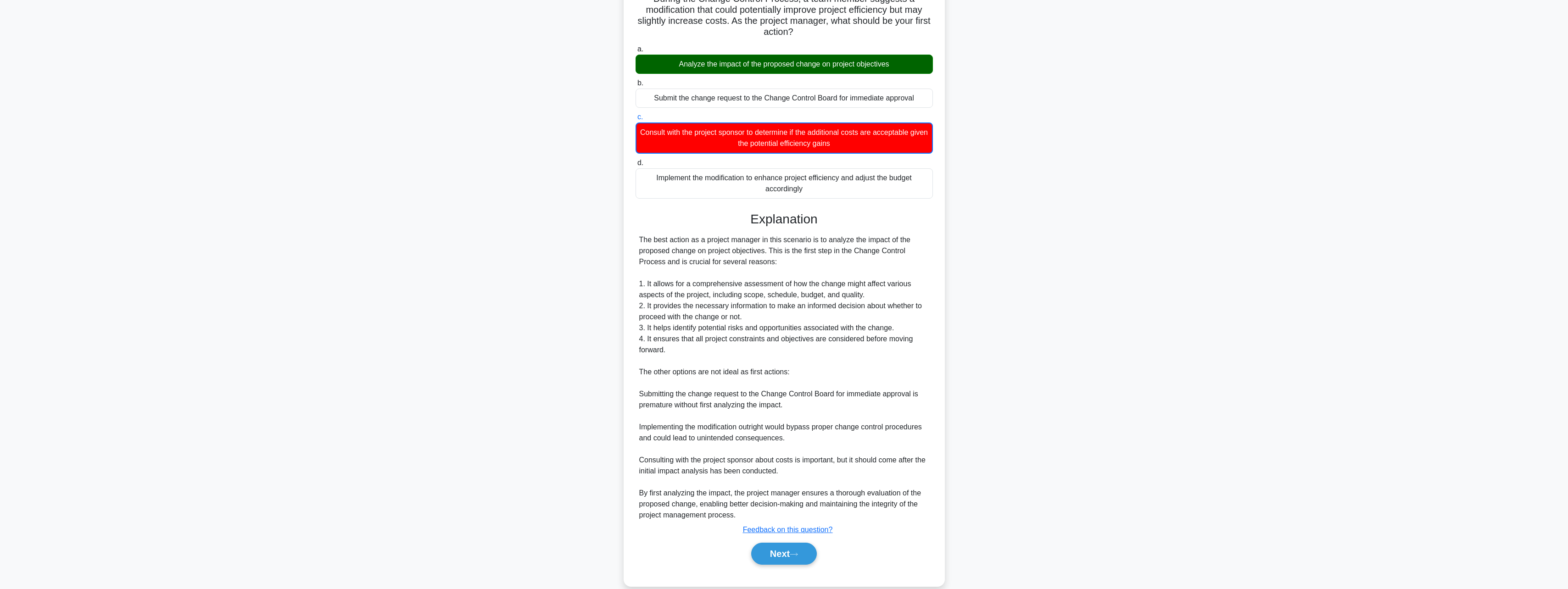
scroll to position [88, 0]
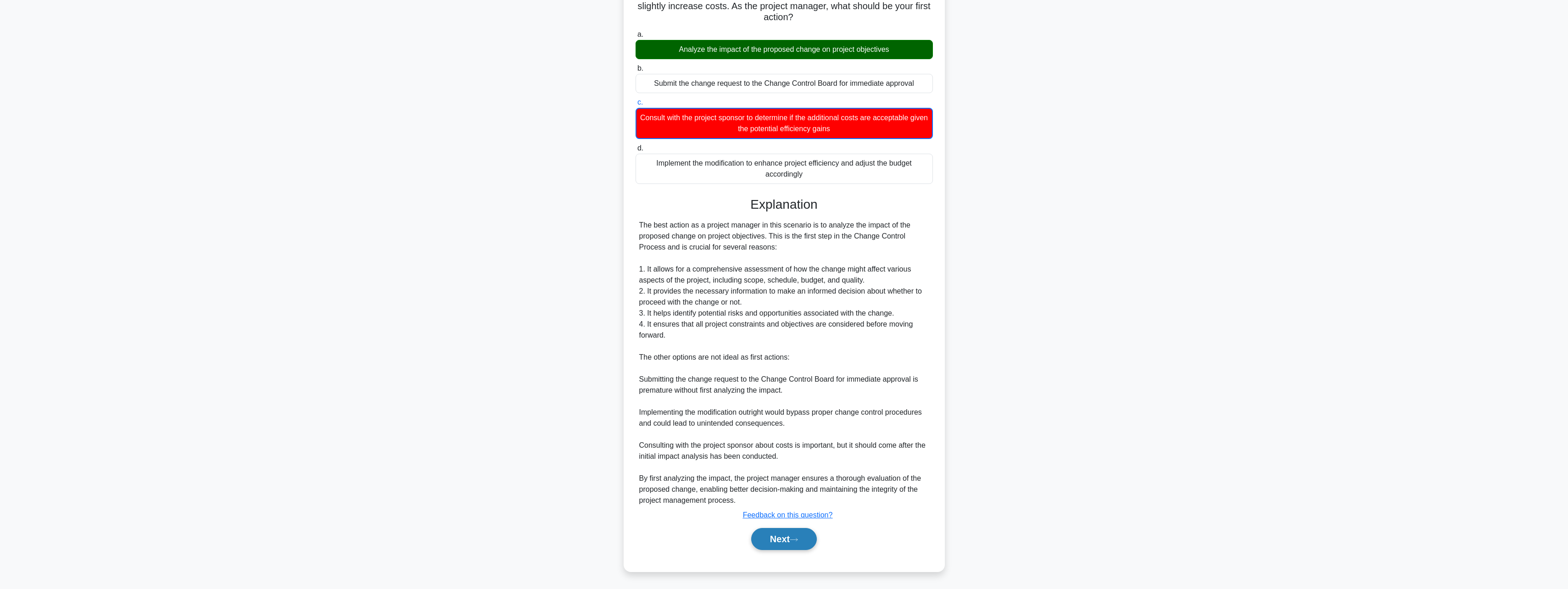
click at [789, 537] on button "Next" at bounding box center [784, 539] width 66 height 22
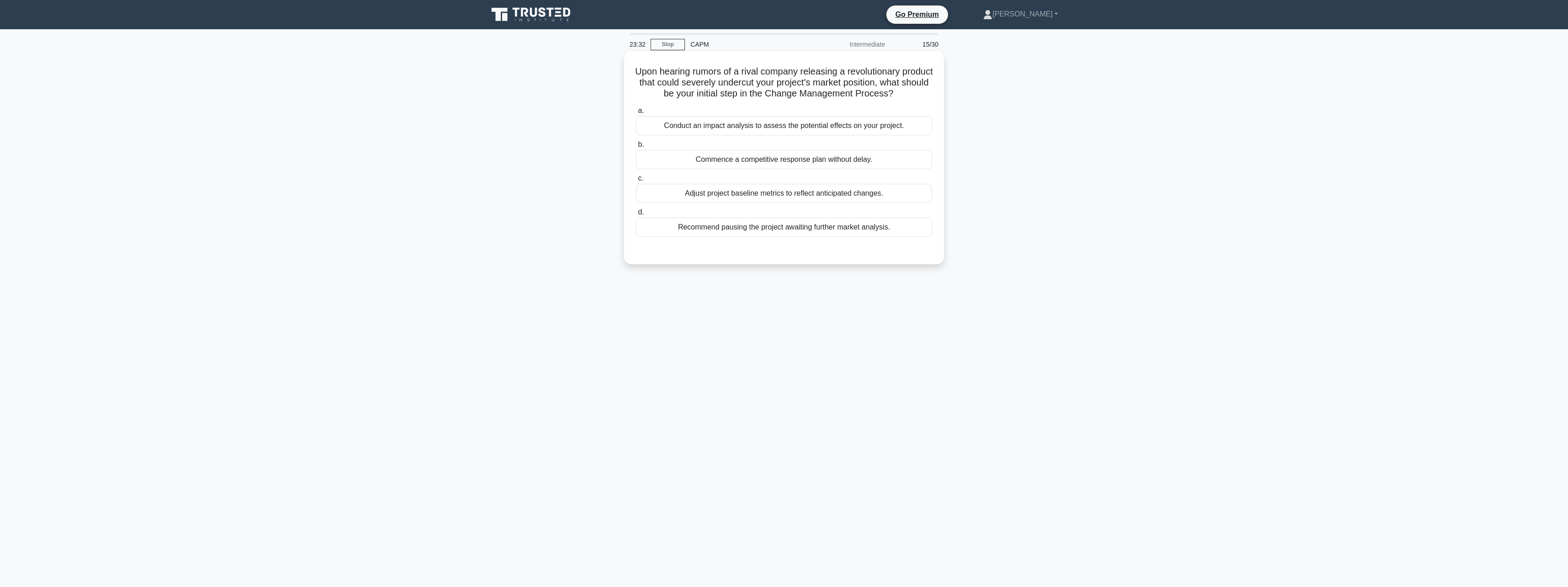
click at [816, 135] on div "Conduct an impact analysis to assess the potential effects on your project." at bounding box center [784, 125] width 296 height 19
click at [636, 114] on input "a. Conduct an impact analysis to assess the potential effects on your project." at bounding box center [636, 110] width 0 height 6
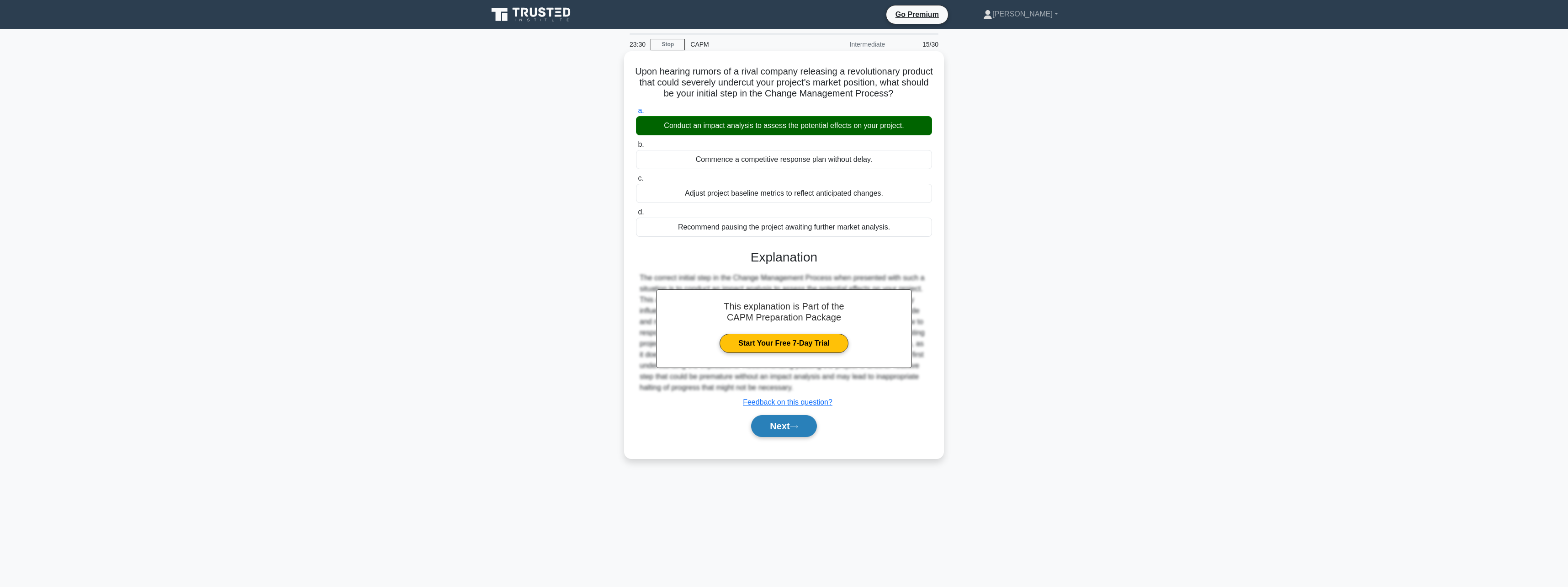
click at [796, 433] on button "Next" at bounding box center [784, 426] width 66 height 22
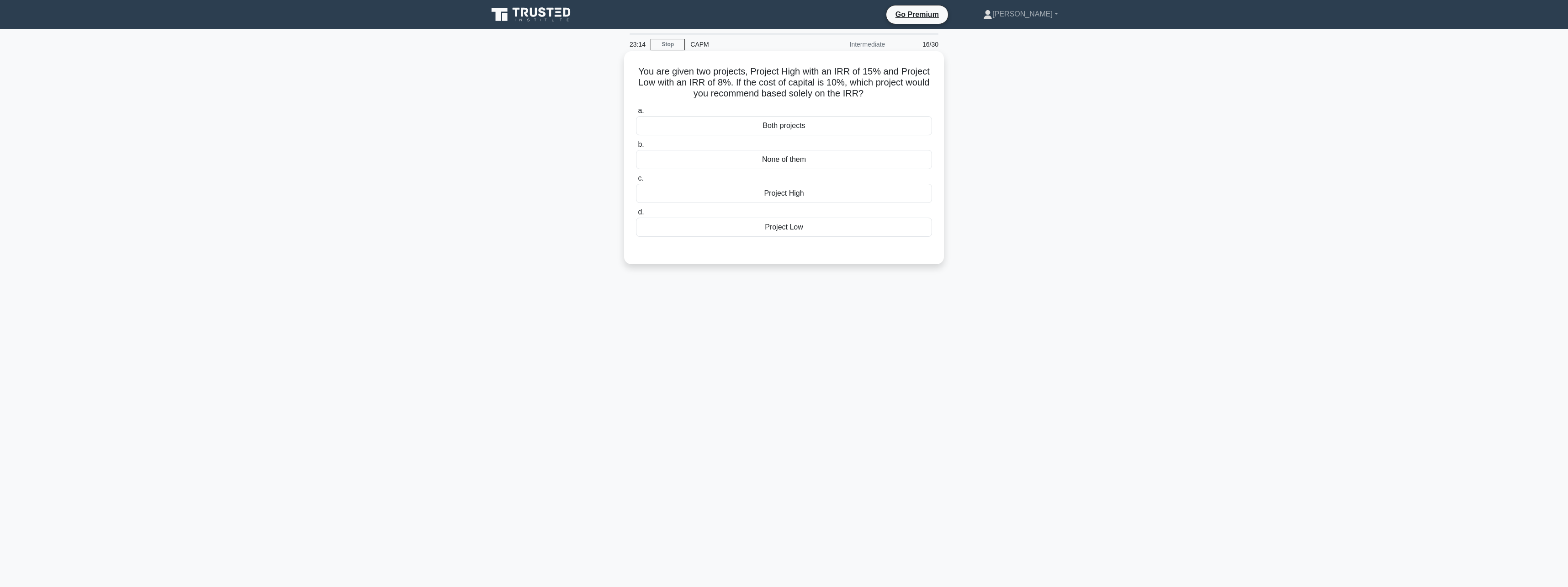
click at [803, 197] on div "Project High" at bounding box center [784, 193] width 296 height 19
click at [636, 182] on input "c. Project High" at bounding box center [636, 179] width 0 height 6
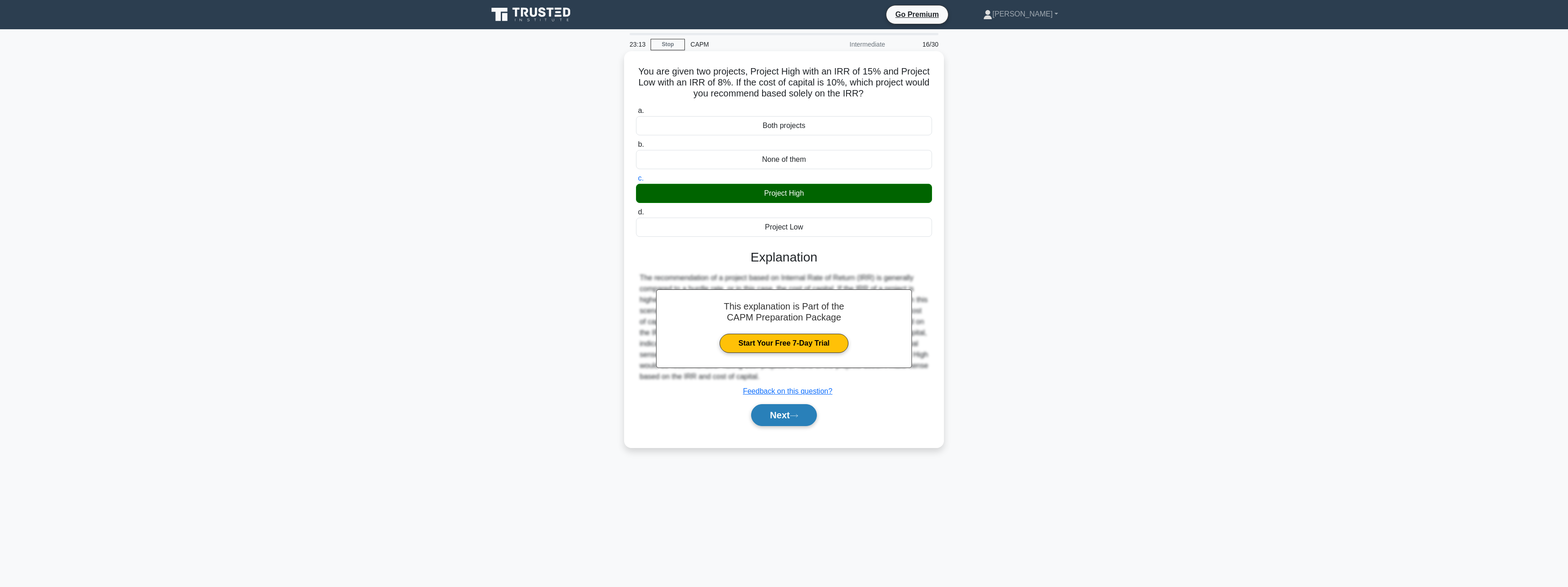
click at [792, 418] on button "Next" at bounding box center [784, 415] width 66 height 22
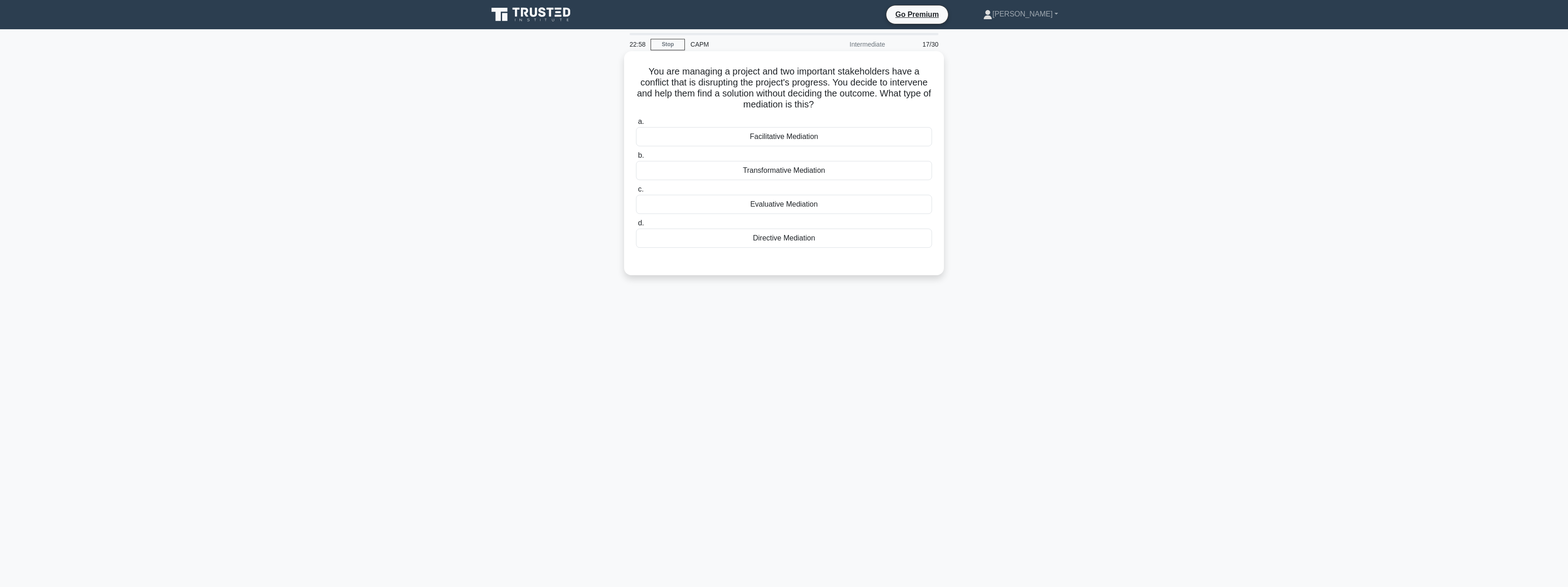
click at [809, 132] on div "Facilitative Mediation" at bounding box center [784, 136] width 296 height 19
click at [636, 125] on input "a. Facilitative Mediation" at bounding box center [636, 121] width 0 height 6
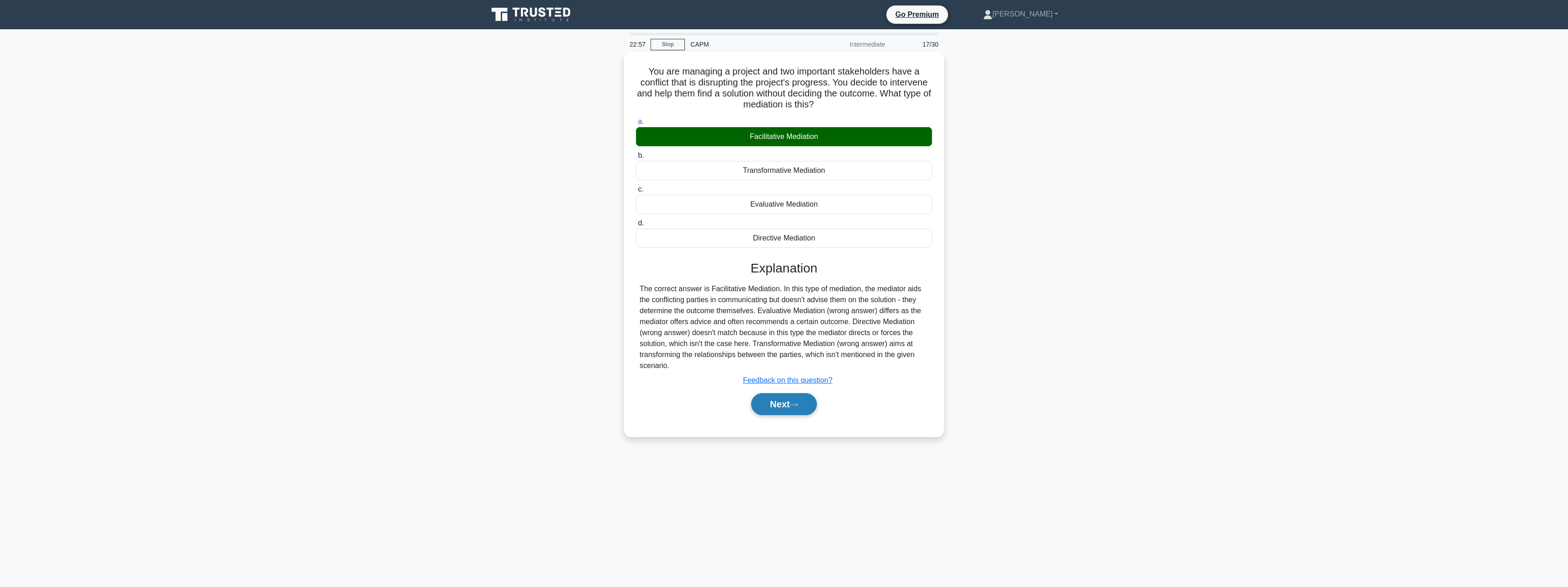
click at [784, 408] on button "Next" at bounding box center [784, 404] width 66 height 22
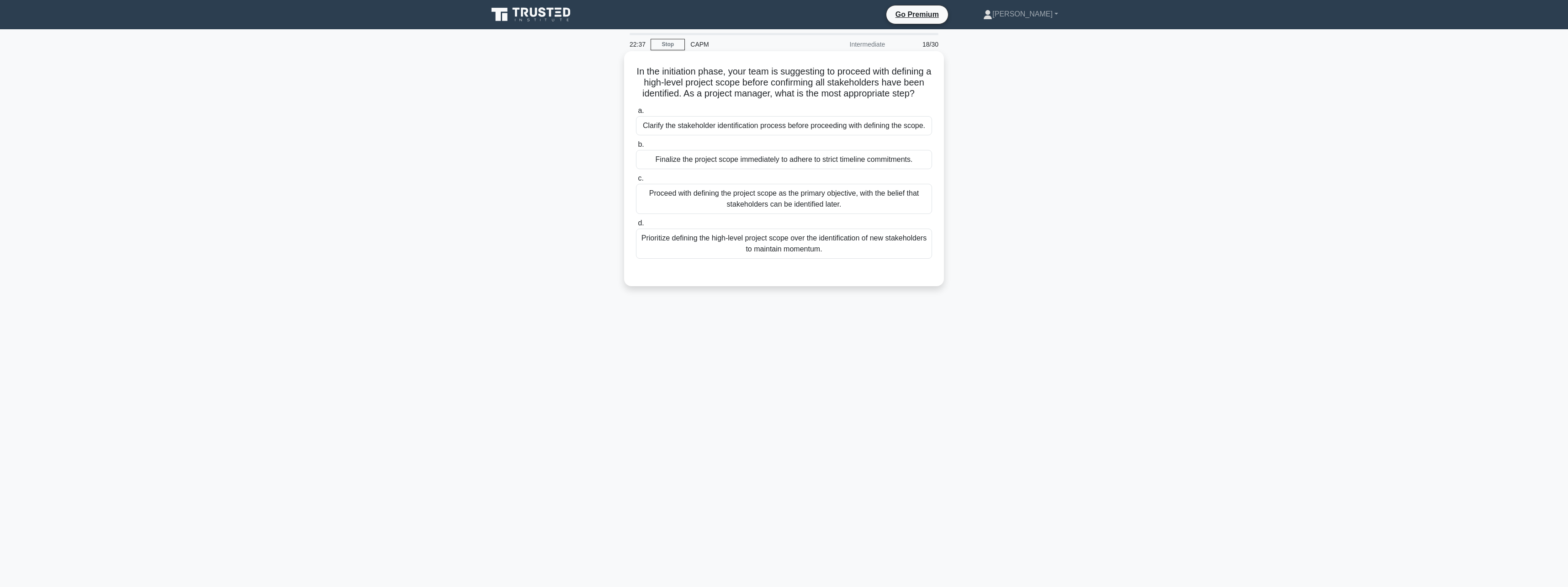
click at [799, 135] on div "Clarify the stakeholder identification process before proceeding with defining …" at bounding box center [784, 125] width 296 height 19
click at [636, 114] on input "a. Clarify the stakeholder identification process before proceeding with defini…" at bounding box center [636, 110] width 0 height 6
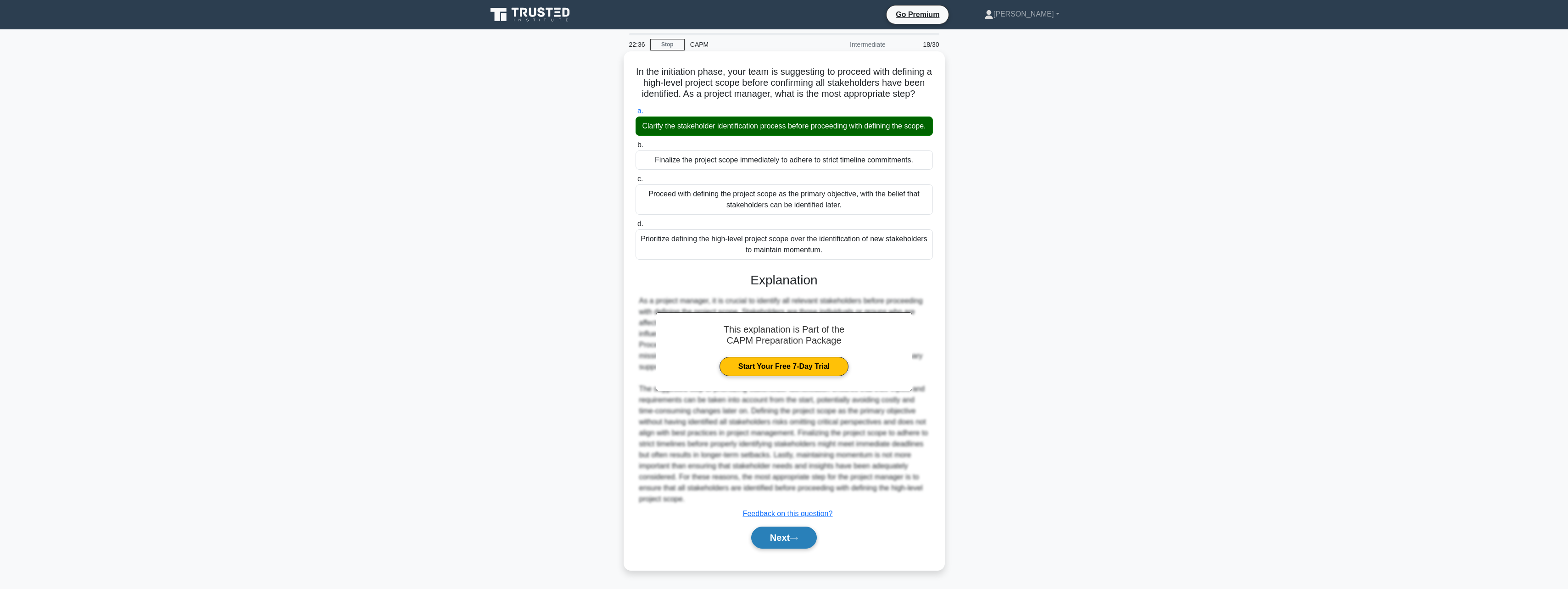
click at [802, 549] on button "Next" at bounding box center [784, 537] width 66 height 22
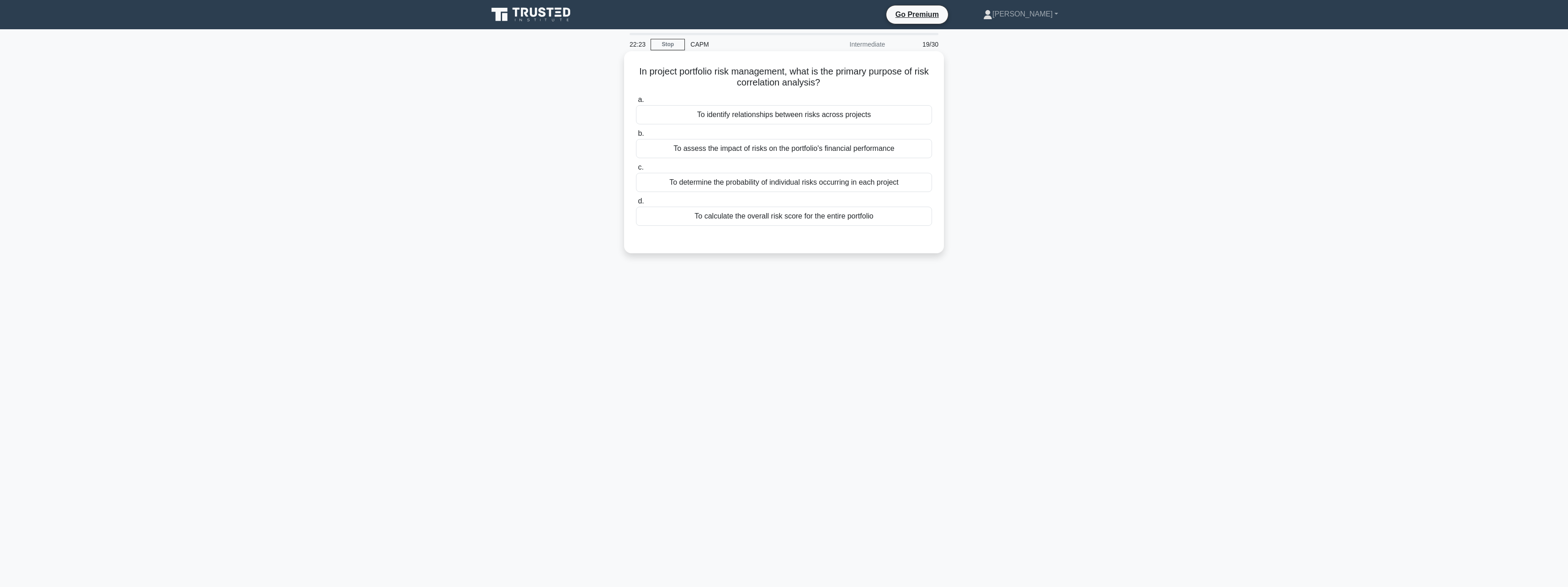
click at [807, 111] on div "To identify relationships between risks across projects" at bounding box center [784, 115] width 296 height 19
click at [636, 103] on input "a. To identify relationships between risks across projects" at bounding box center [636, 100] width 0 height 6
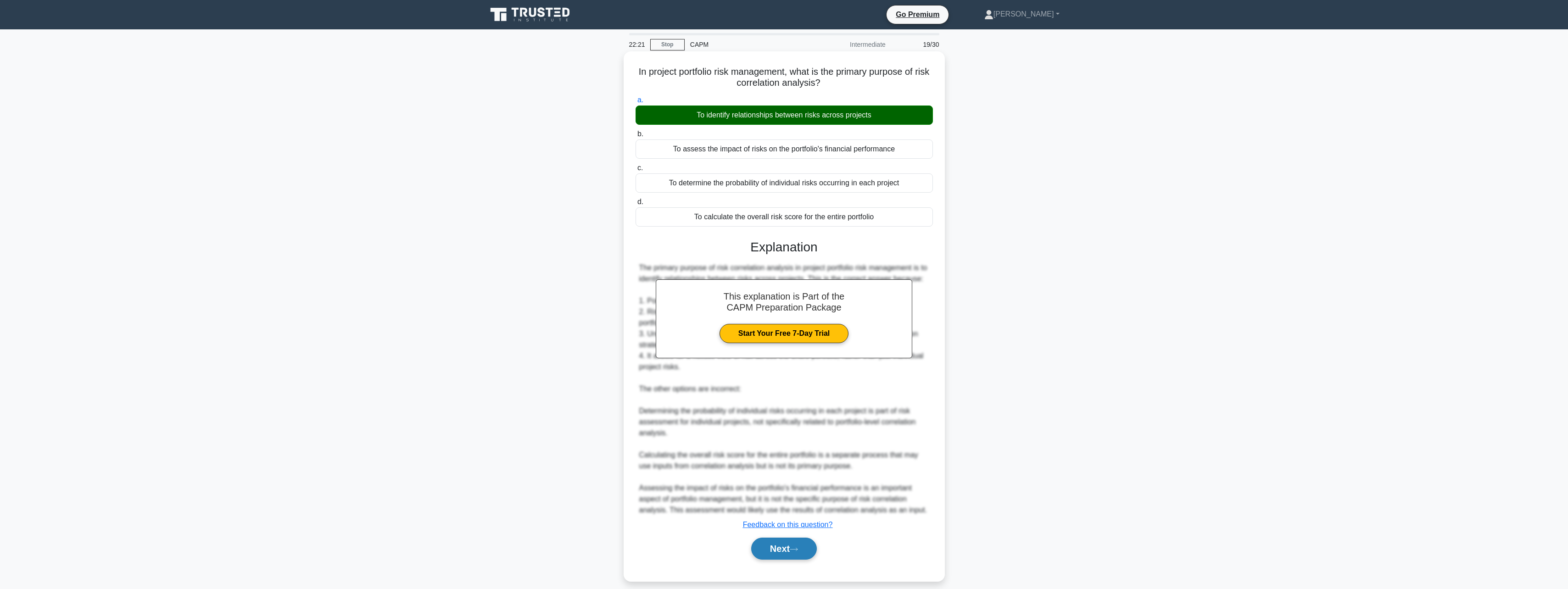
click at [799, 556] on button "Next" at bounding box center [784, 549] width 66 height 22
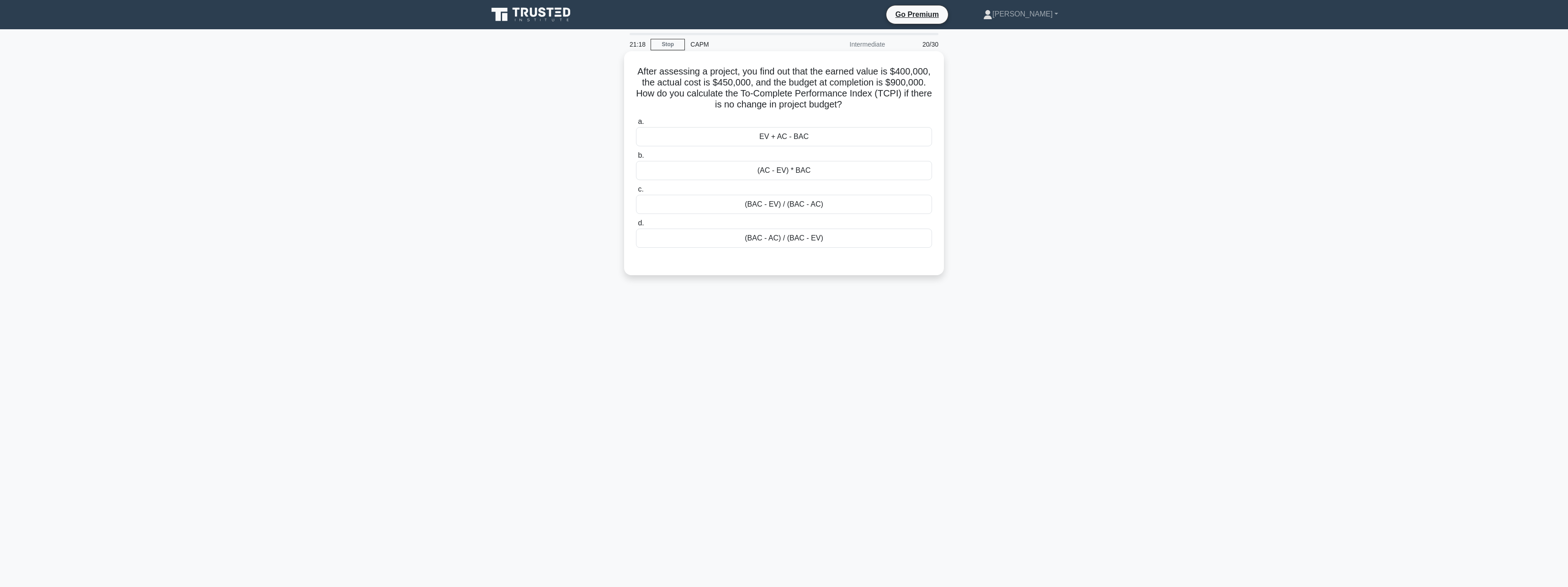
click at [793, 138] on div "EV + AC - BAC" at bounding box center [784, 136] width 296 height 19
click at [636, 125] on input "a. EV + AC - BAC" at bounding box center [636, 121] width 0 height 6
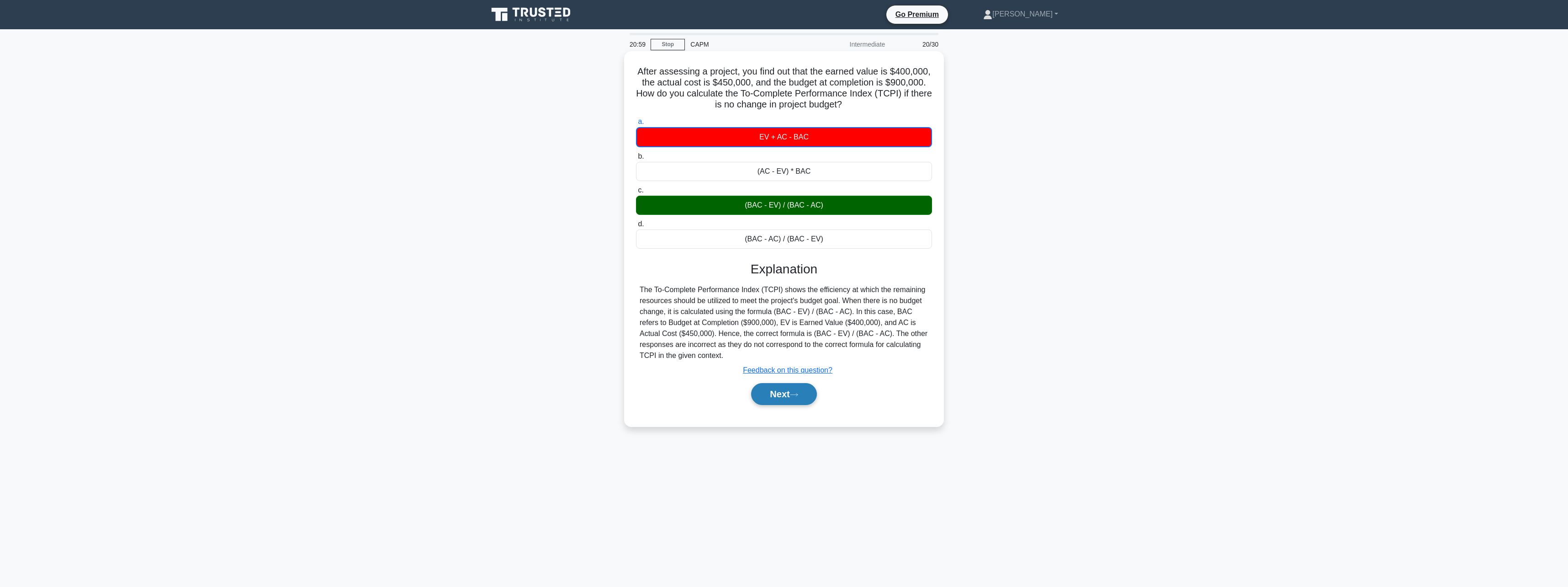
click at [796, 395] on icon at bounding box center [794, 394] width 7 height 2
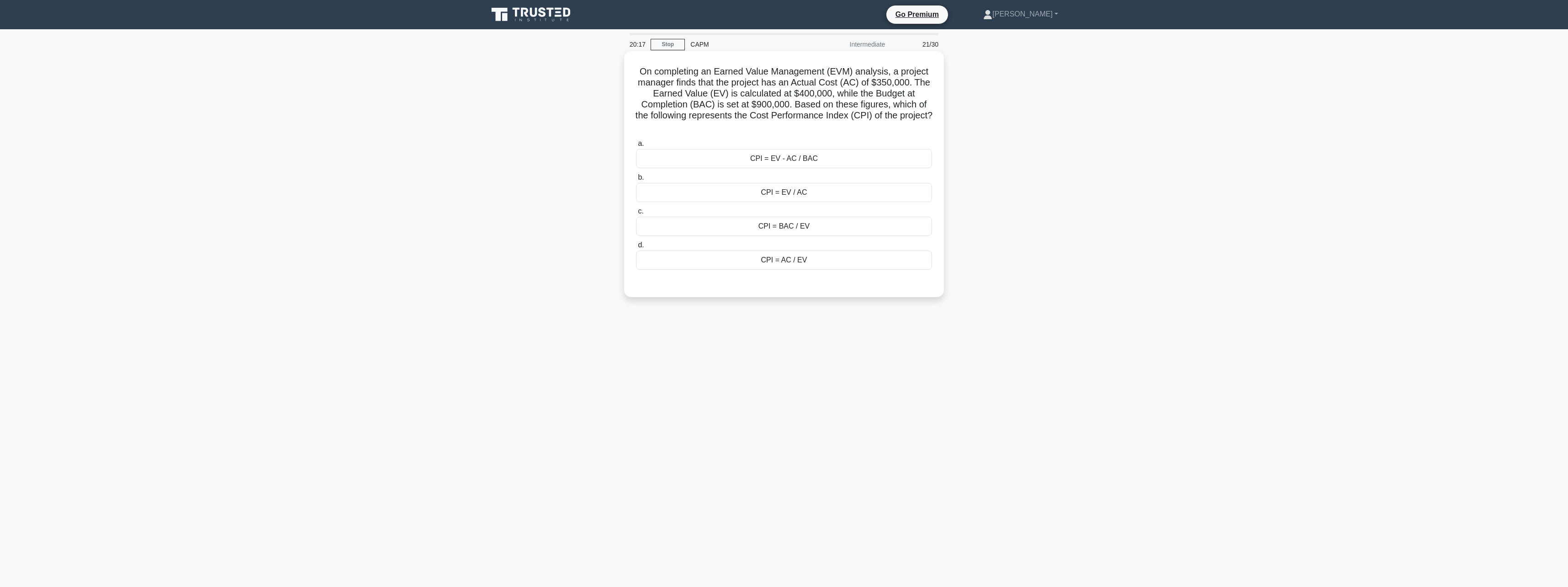
click at [800, 262] on div "CPI = AC / EV" at bounding box center [784, 260] width 296 height 19
click at [636, 248] on input "d. CPI = AC / EV" at bounding box center [636, 245] width 0 height 6
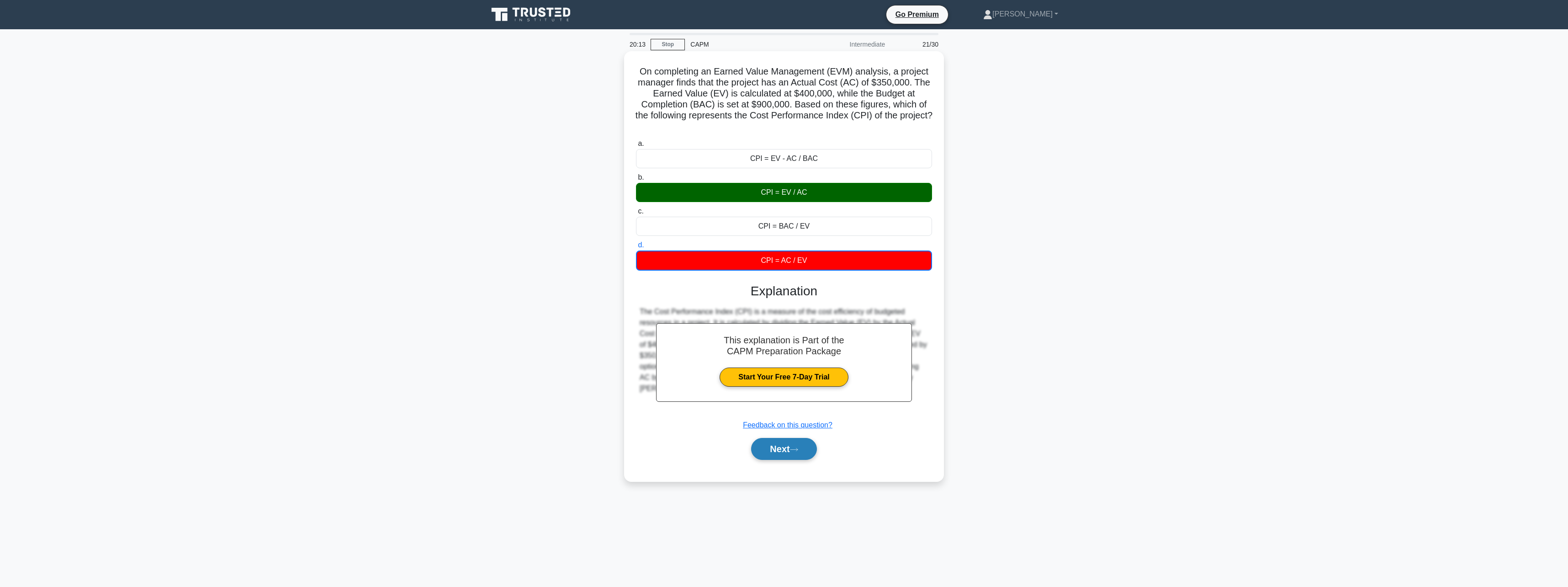
click at [795, 452] on icon at bounding box center [794, 450] width 8 height 5
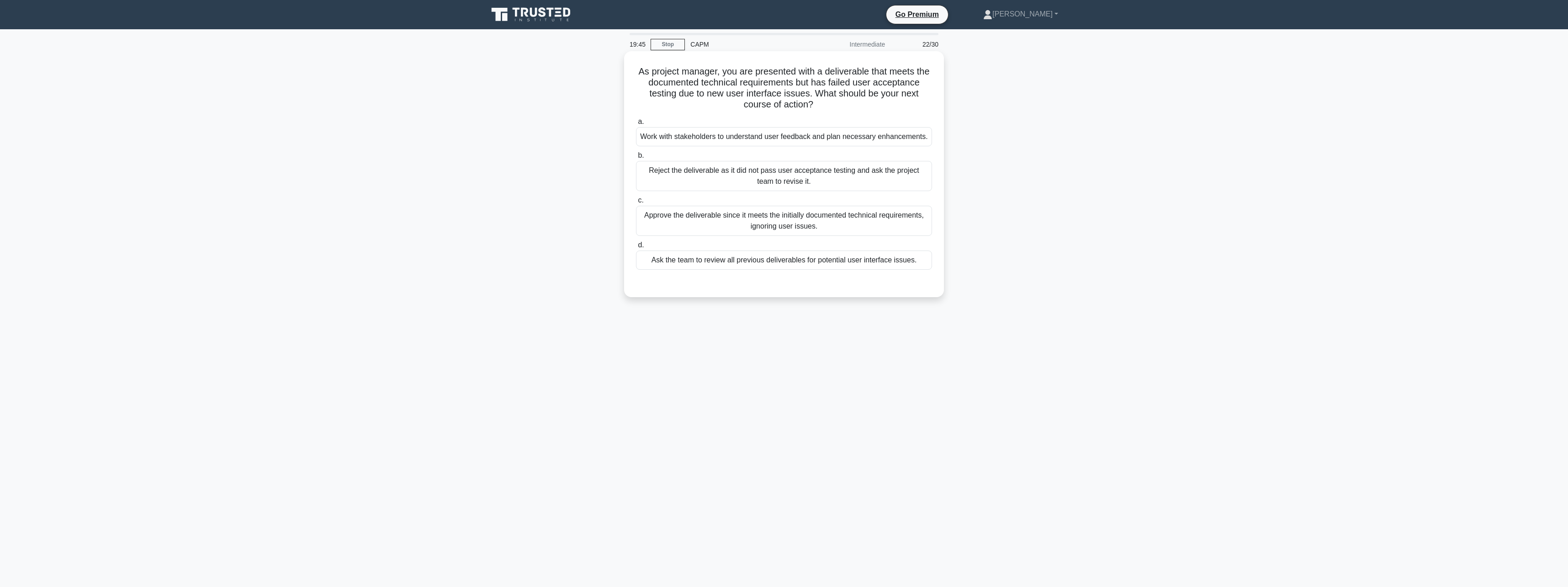
click at [766, 137] on div "Work with stakeholders to understand user feedback and plan necessary enhanceme…" at bounding box center [784, 136] width 296 height 19
click at [636, 125] on input "a. Work with stakeholders to understand user feedback and plan necessary enhanc…" at bounding box center [636, 121] width 0 height 6
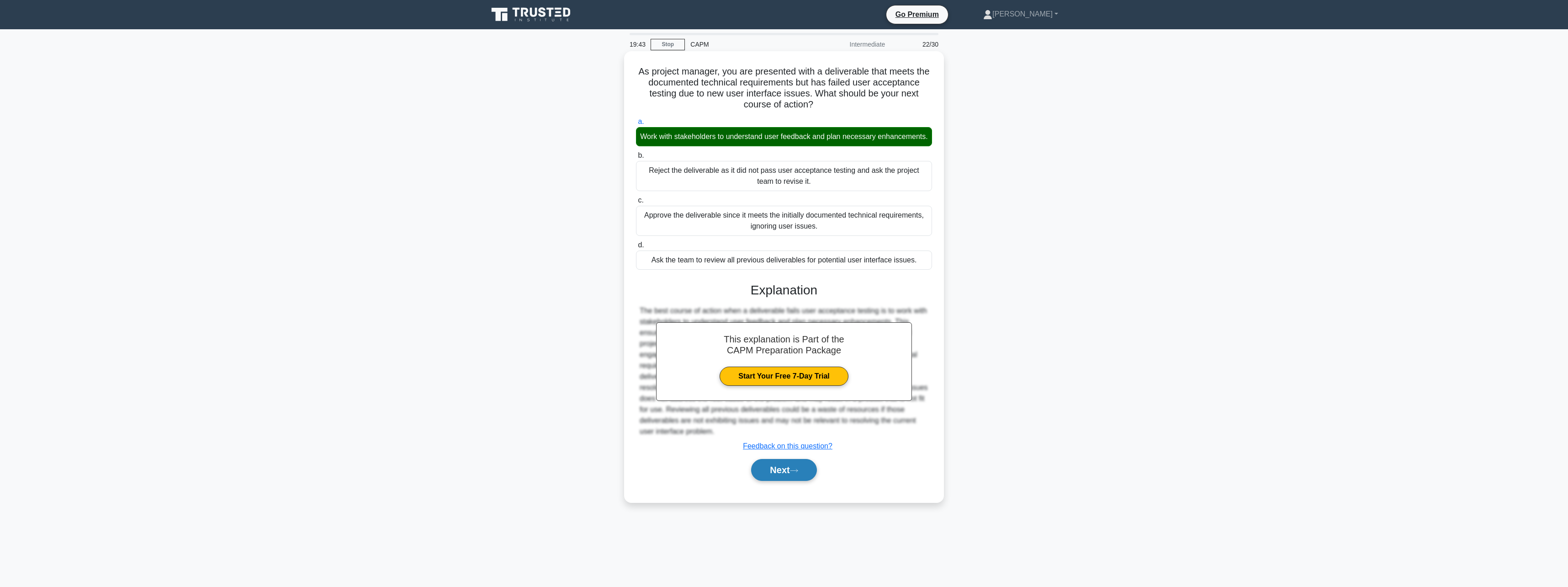
click at [790, 481] on button "Next" at bounding box center [784, 470] width 66 height 22
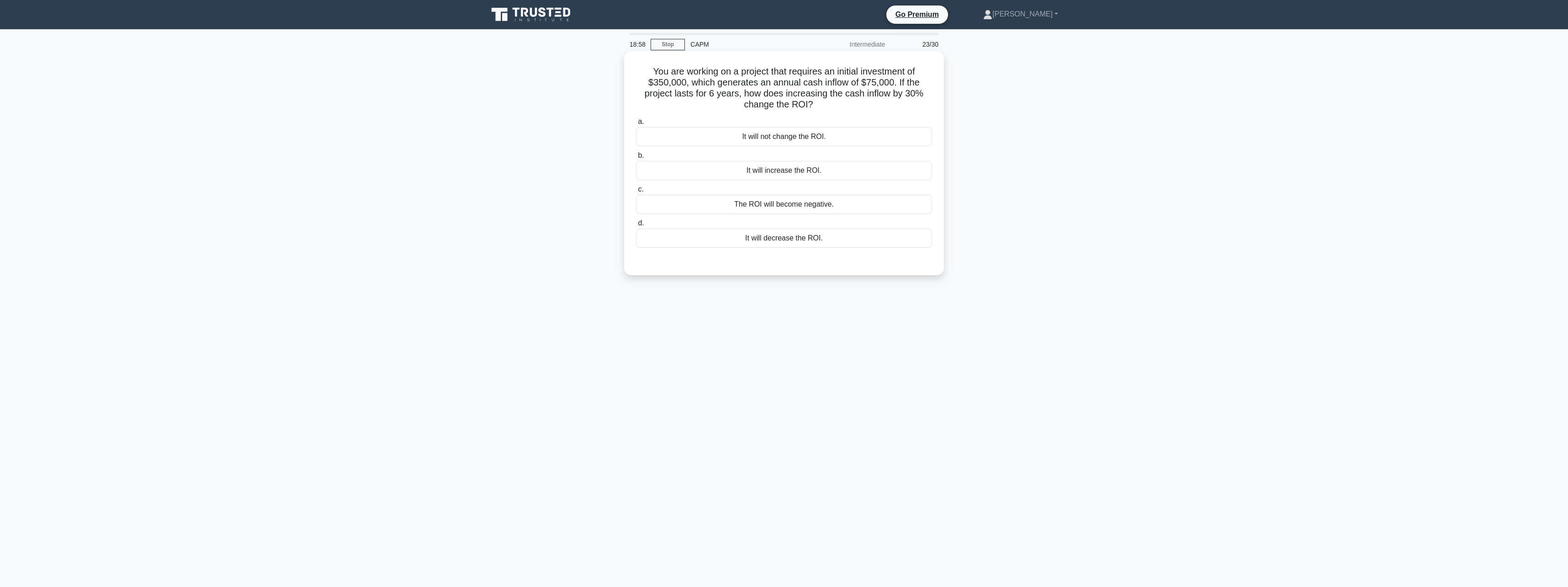
click at [813, 176] on div "It will increase the ROI." at bounding box center [784, 170] width 296 height 19
click at [636, 159] on input "b. It will increase the ROI." at bounding box center [636, 155] width 0 height 6
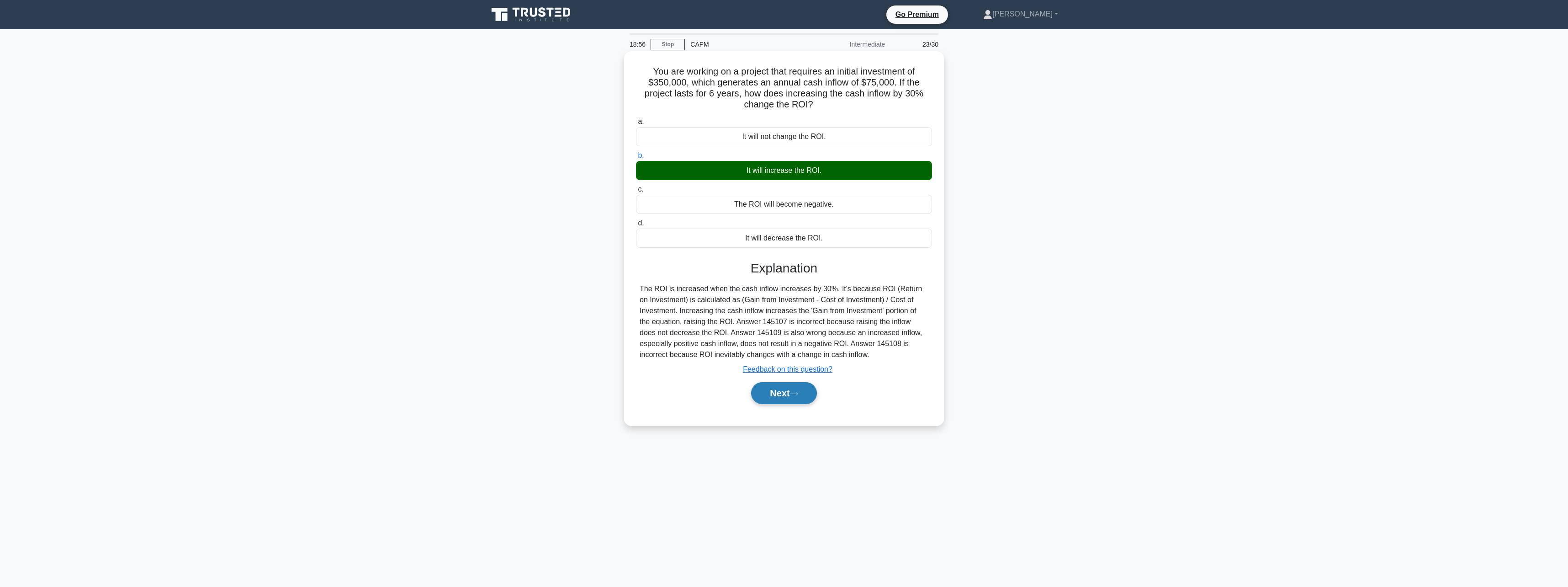
click at [804, 395] on button "Next" at bounding box center [784, 393] width 66 height 22
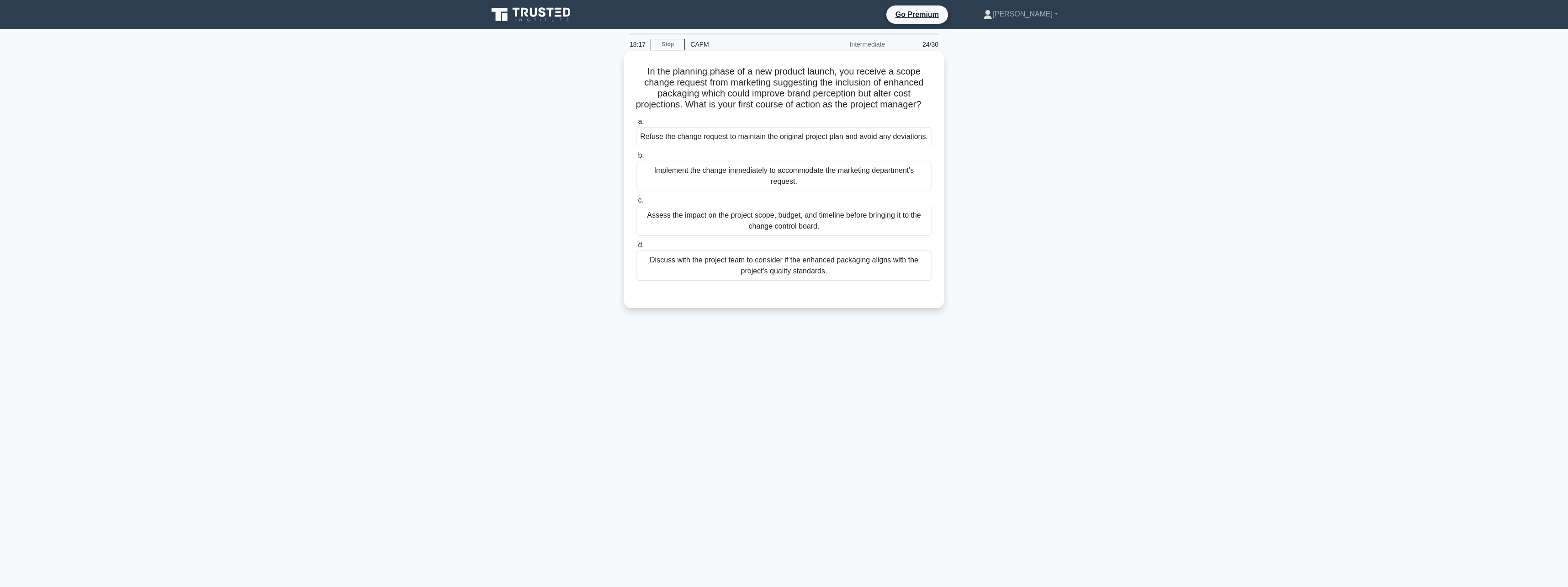
click at [792, 232] on div "Assess the impact on the project scope, budget, and timeline before bringing it…" at bounding box center [784, 221] width 296 height 30
click at [636, 203] on input "c. Assess the impact on the project scope, budget, and timeline before bringing…" at bounding box center [636, 200] width 0 height 6
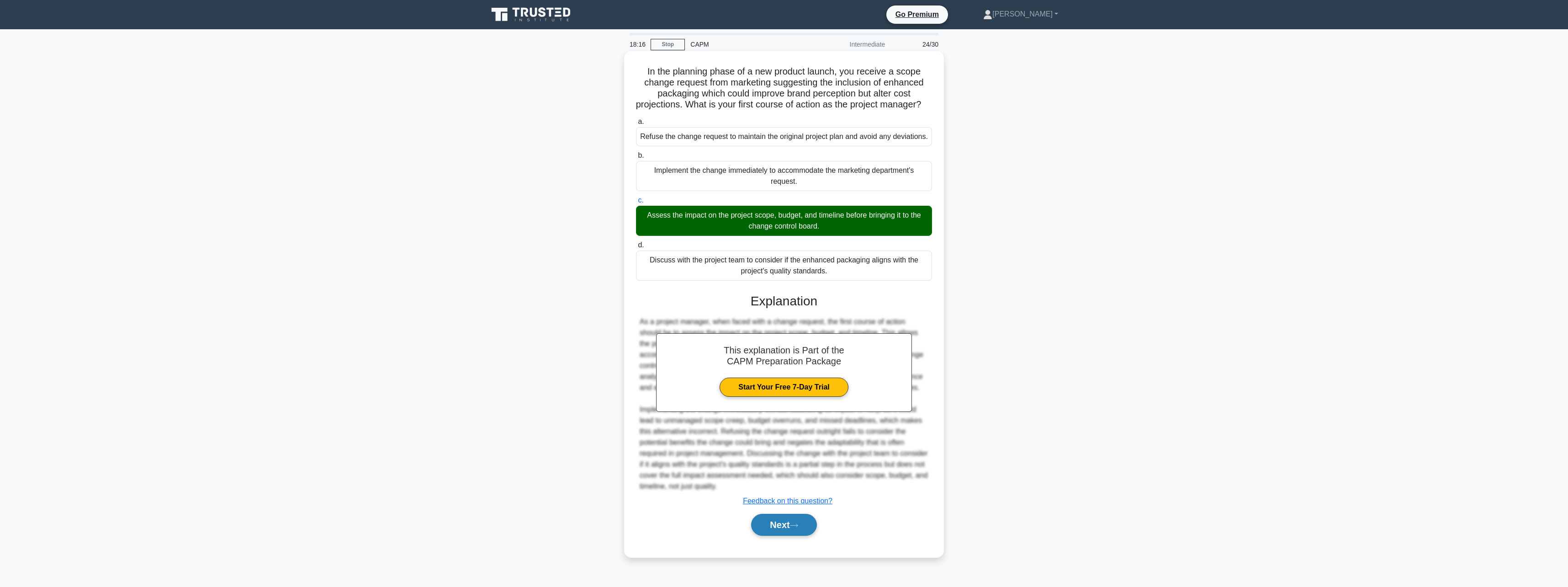
click at [806, 531] on button "Next" at bounding box center [784, 525] width 66 height 22
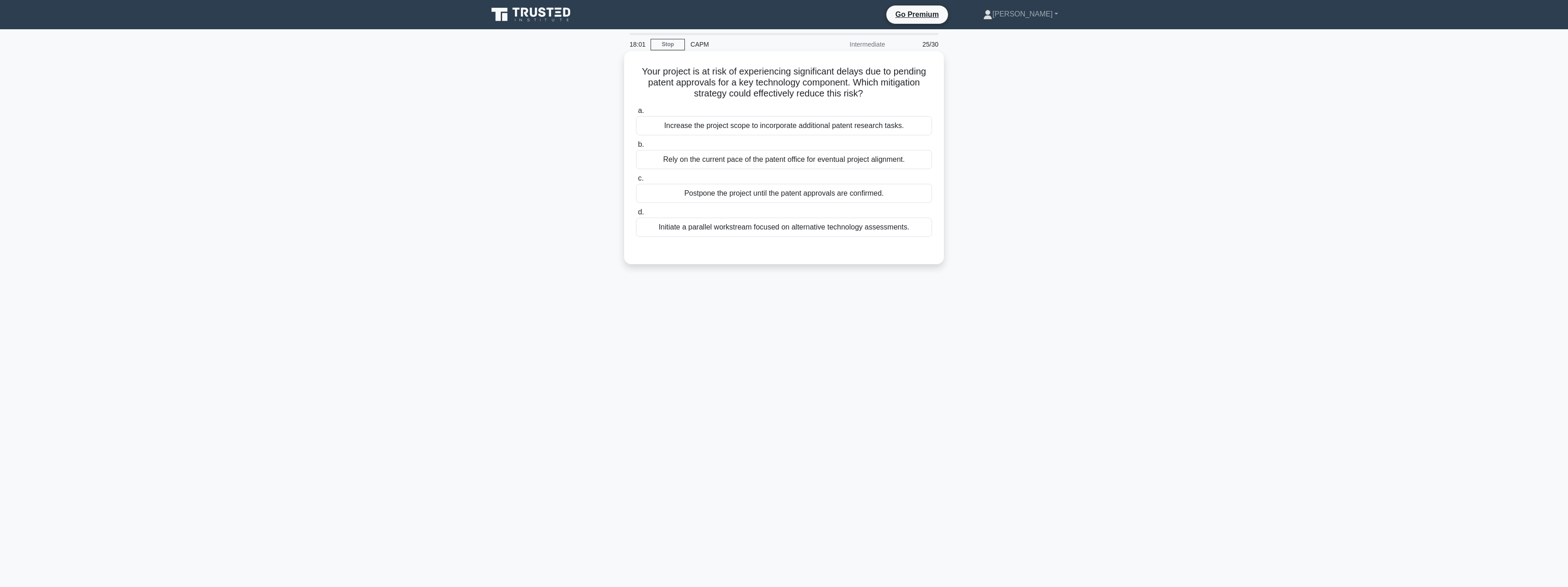
click at [813, 227] on div "Initiate a parallel workstream focused on alternative technology assessments." at bounding box center [784, 227] width 296 height 19
click at [636, 215] on input "d. Initiate a parallel workstream focused on alternative technology assessments." at bounding box center [636, 212] width 0 height 6
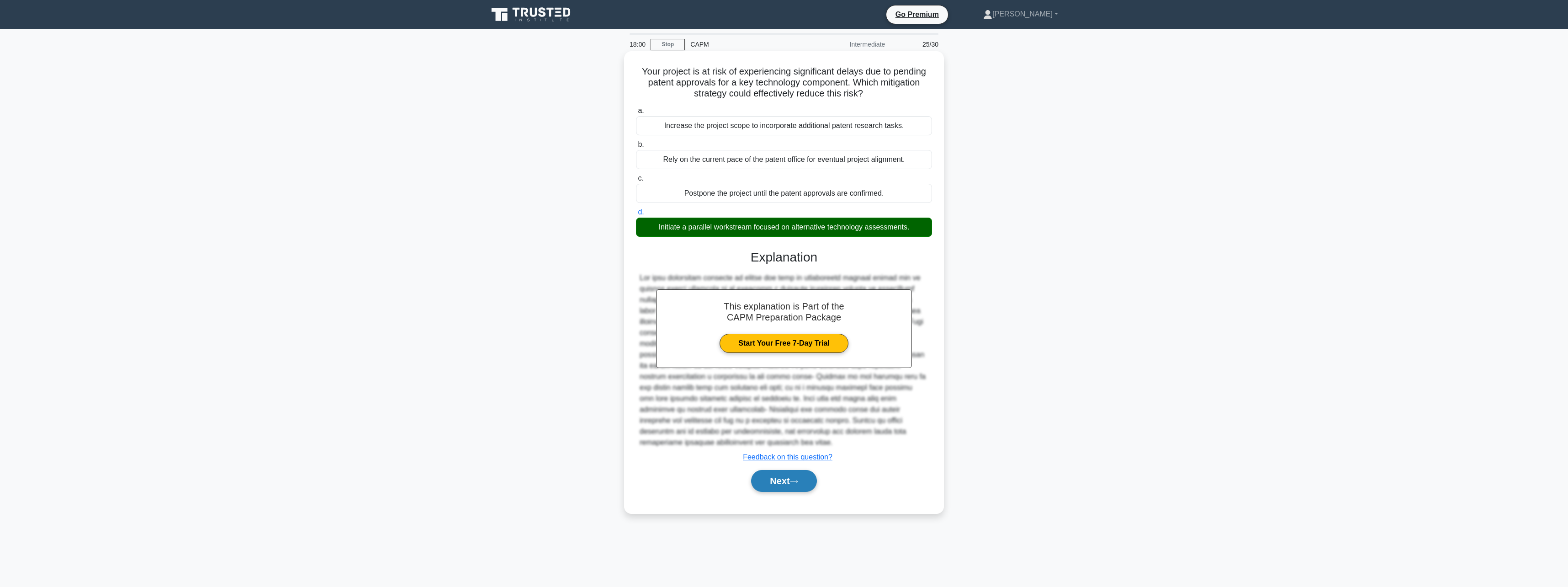
click at [796, 484] on icon at bounding box center [794, 482] width 8 height 5
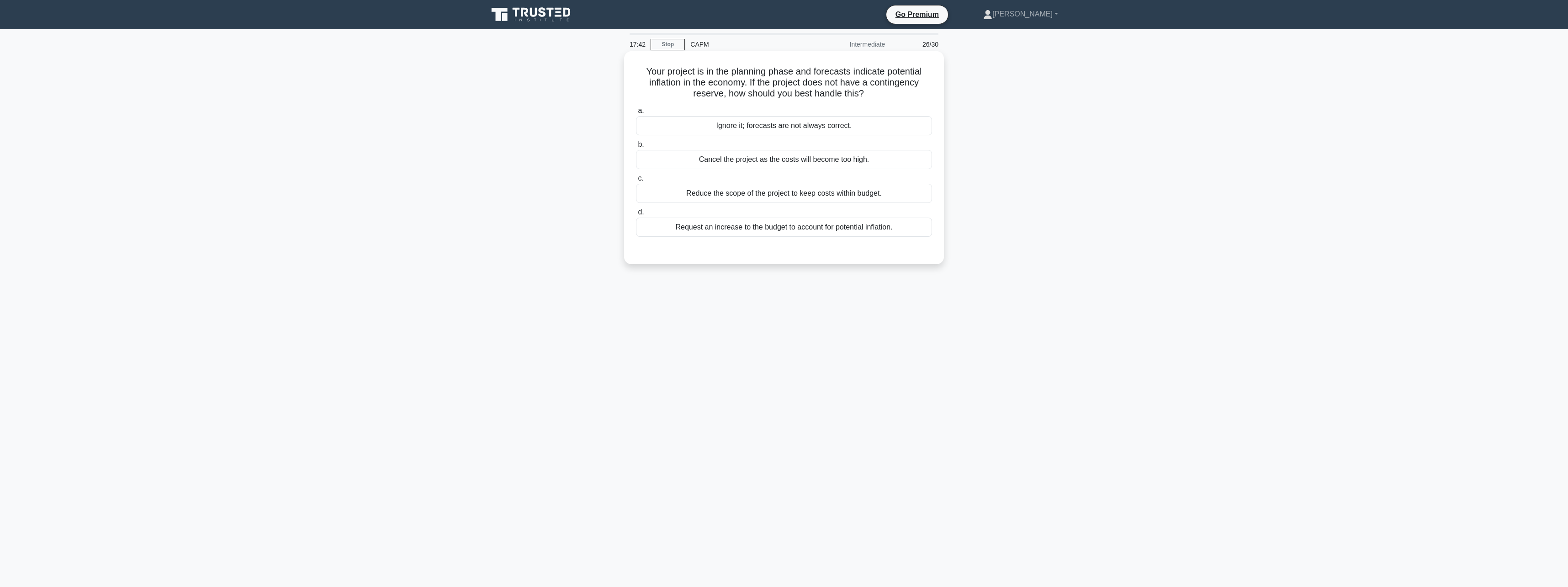
click at [818, 231] on div "Request an increase to the budget to account for potential inflation." at bounding box center [784, 227] width 296 height 19
click at [636, 215] on input "d. Request an increase to the budget to account for potential inflation." at bounding box center [636, 212] width 0 height 6
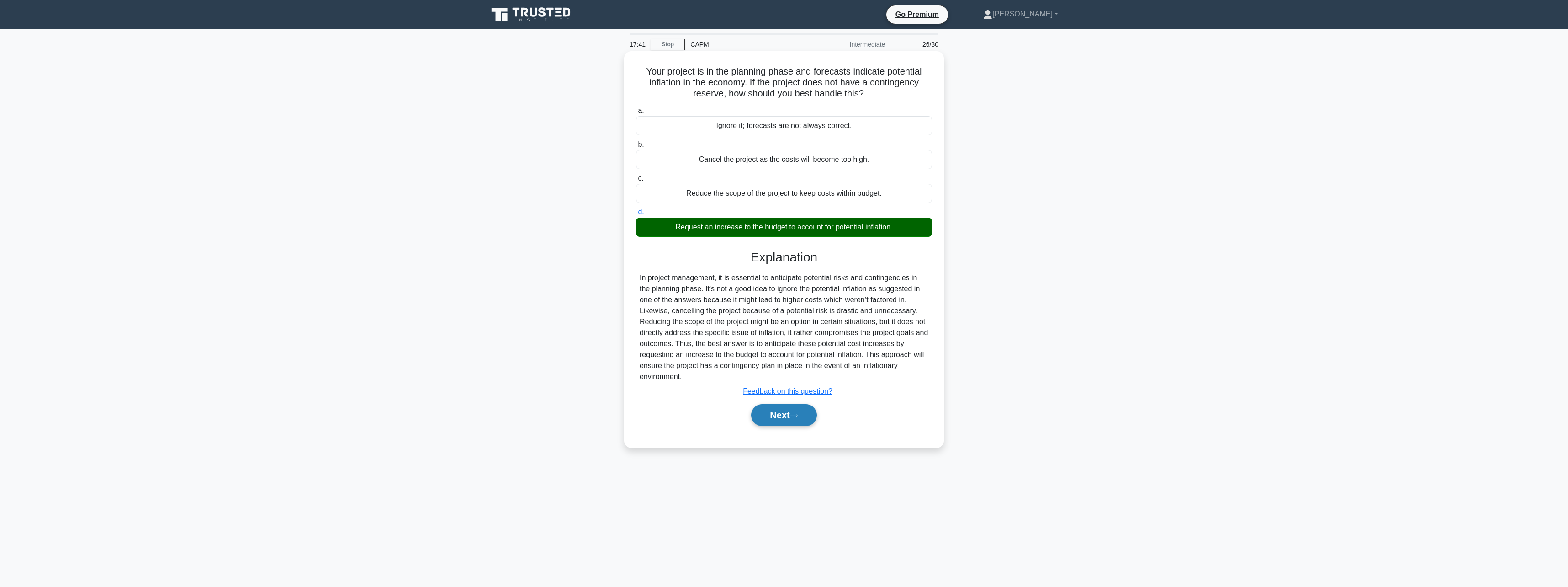
click at [796, 421] on button "Next" at bounding box center [784, 415] width 66 height 22
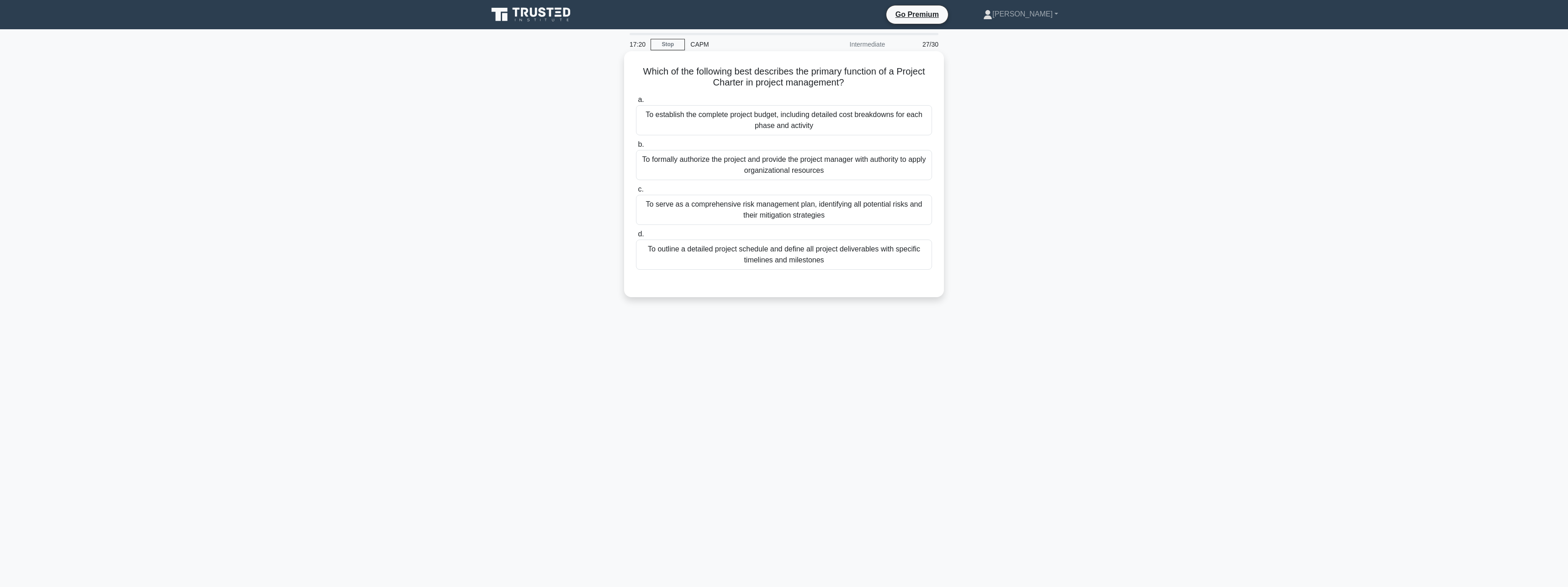
click at [793, 256] on div "To outline a detailed project schedule and define all project deliverables with…" at bounding box center [784, 255] width 296 height 30
click at [636, 237] on input "d. To outline a detailed project schedule and define all project deliverables w…" at bounding box center [636, 234] width 0 height 6
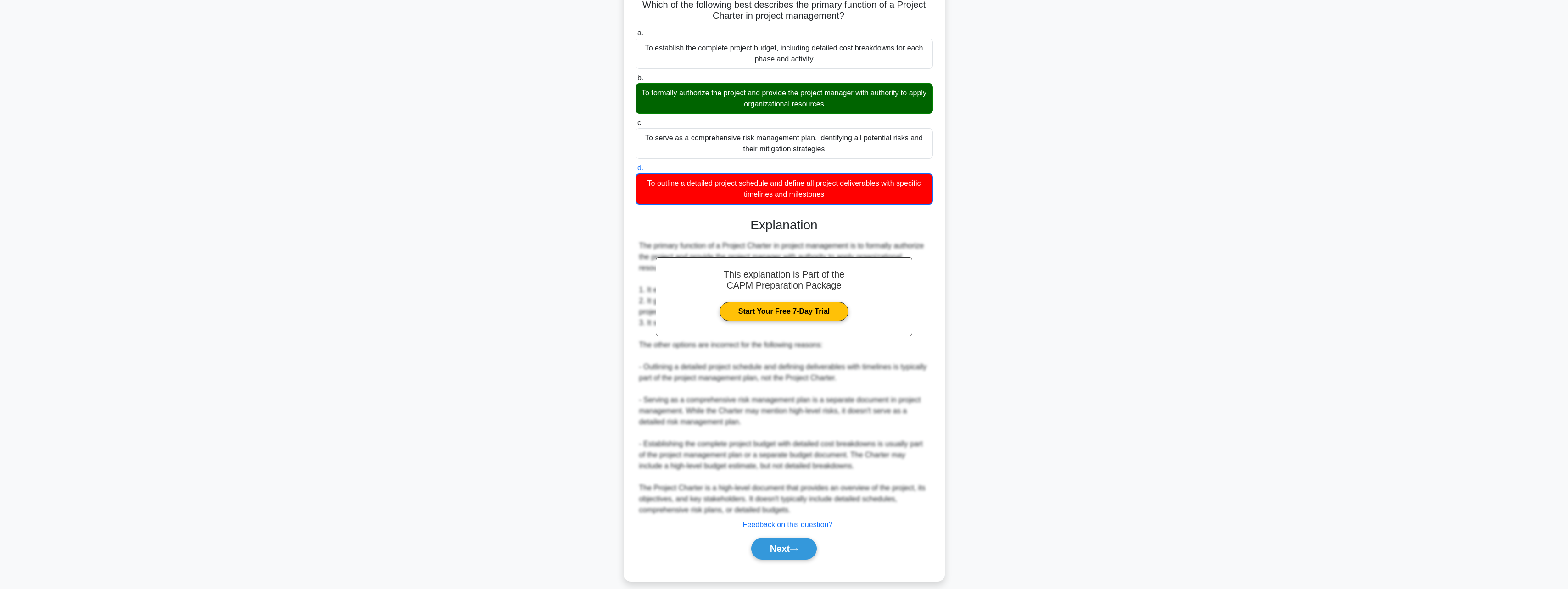
scroll to position [77, 0]
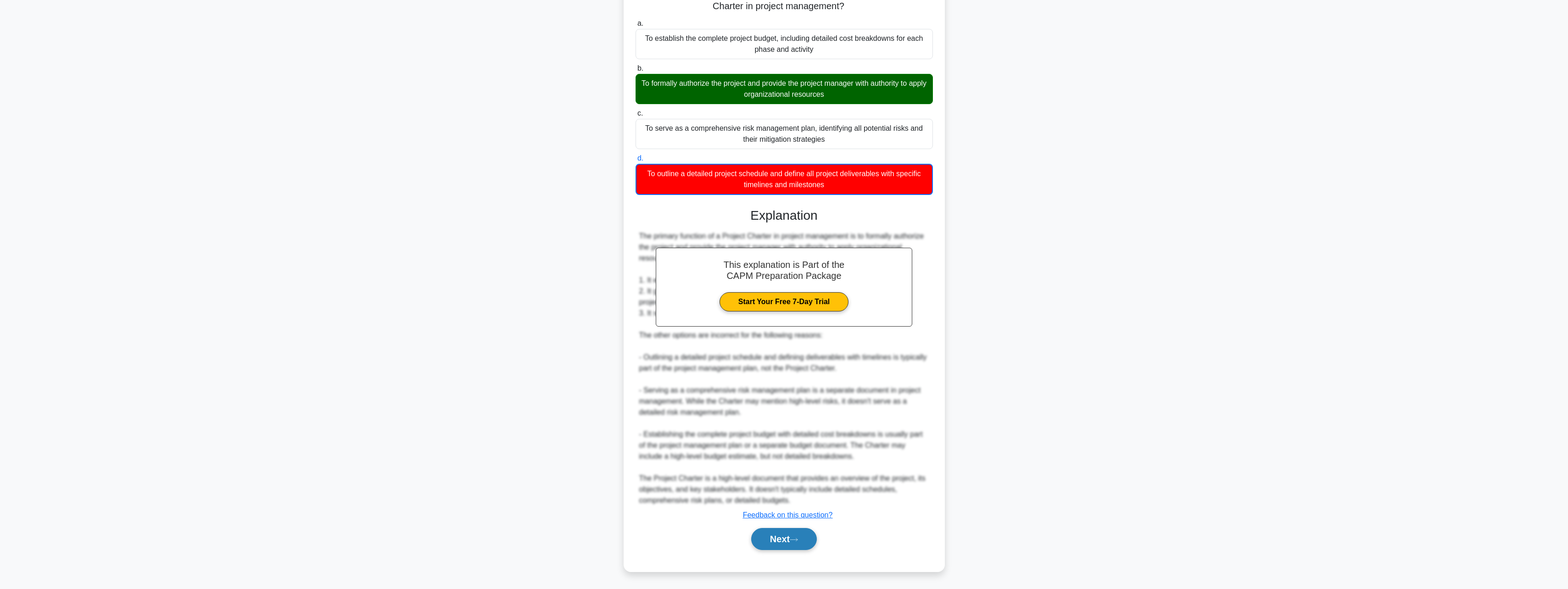
click at [796, 541] on icon at bounding box center [794, 540] width 8 height 5
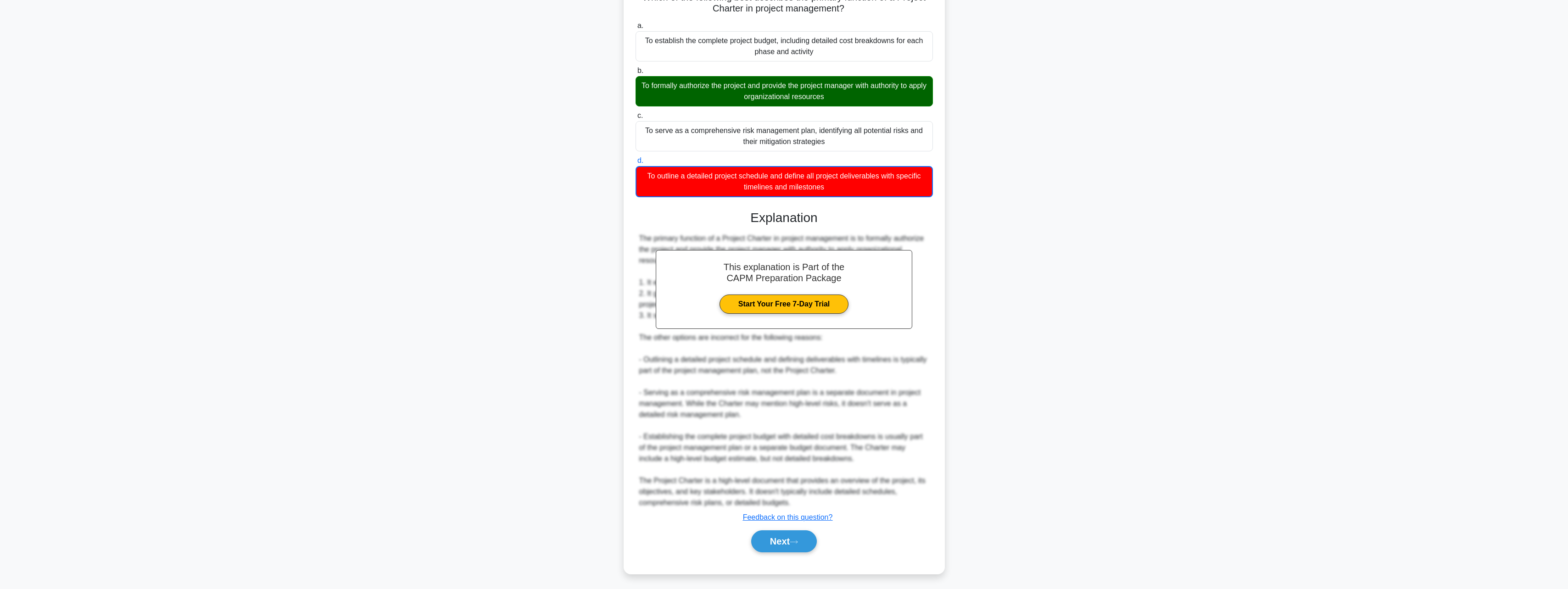
scroll to position [0, 0]
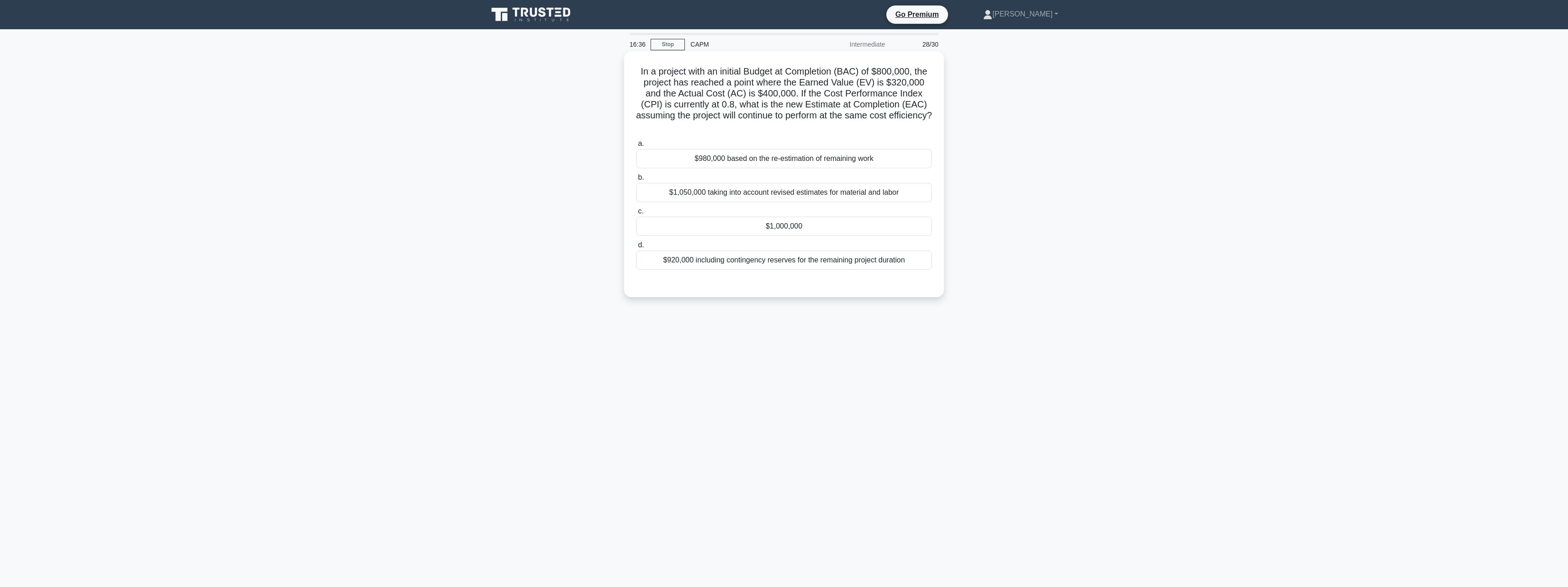
click at [801, 164] on div "$980,000 based on the re-estimation of remaining work" at bounding box center [784, 159] width 296 height 19
click at [636, 147] on input "a. $980,000 based on the re-estimation of remaining work" at bounding box center [636, 144] width 0 height 6
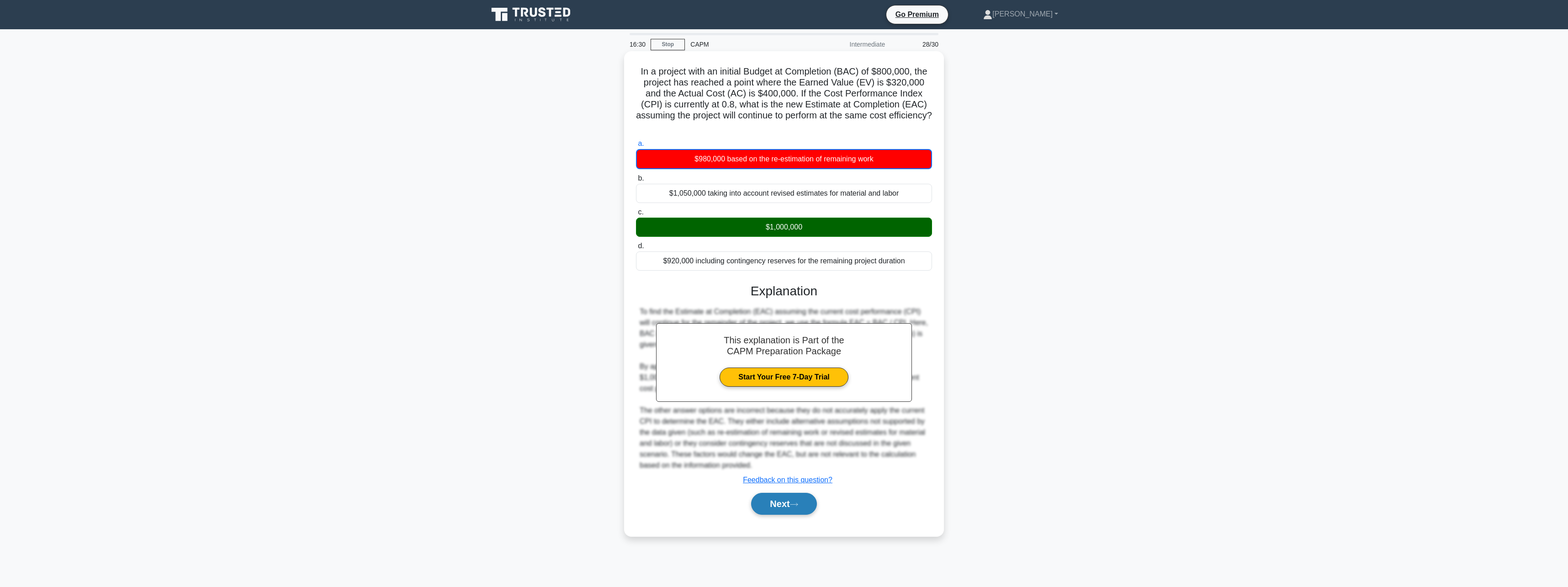
click at [806, 504] on button "Next" at bounding box center [784, 504] width 66 height 22
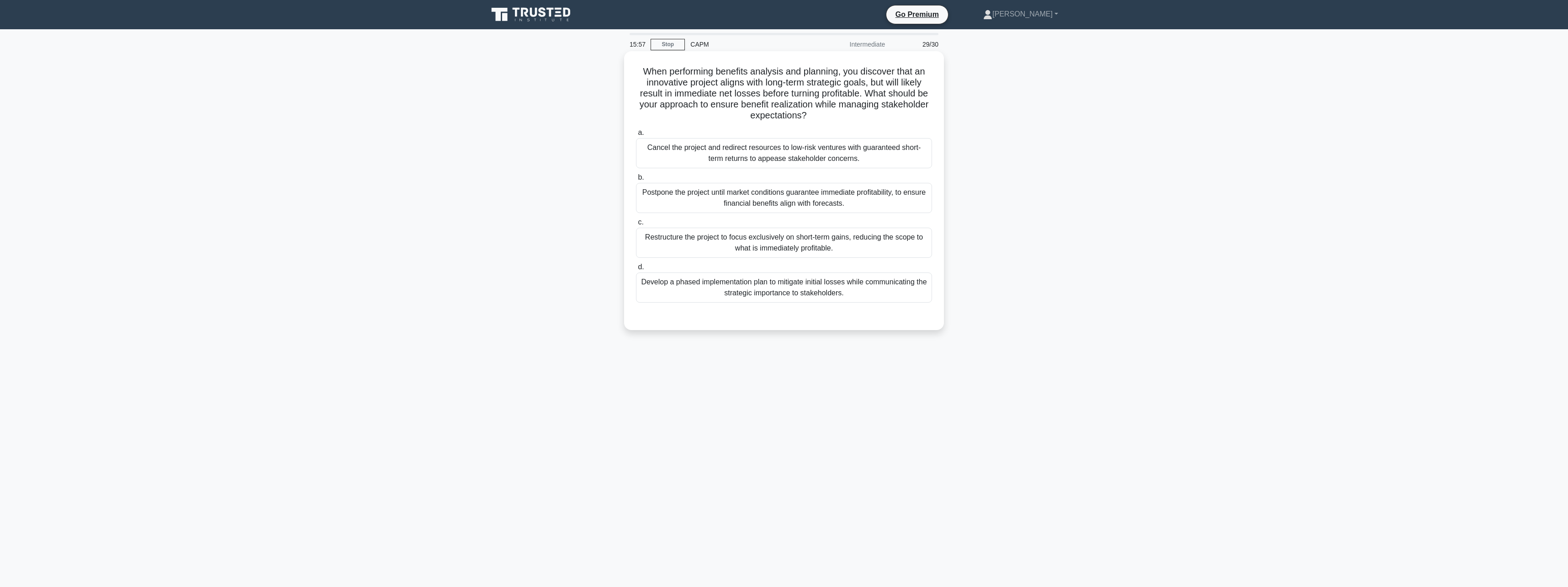
click at [833, 290] on div "Develop a phased implementation plan to mitigate initial losses while communica…" at bounding box center [784, 287] width 296 height 30
click at [636, 271] on input "d. Develop a phased implementation plan to mitigate initial losses while commun…" at bounding box center [636, 267] width 0 height 6
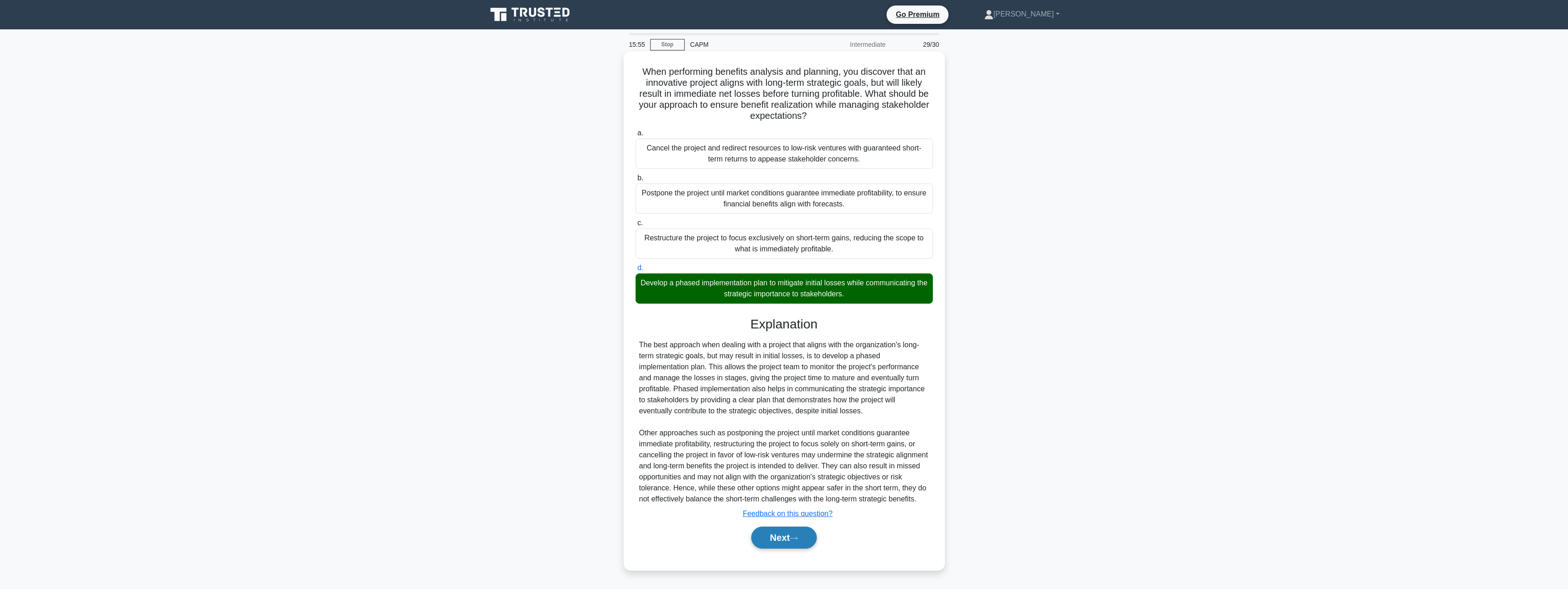
click at [796, 541] on icon at bounding box center [794, 538] width 8 height 5
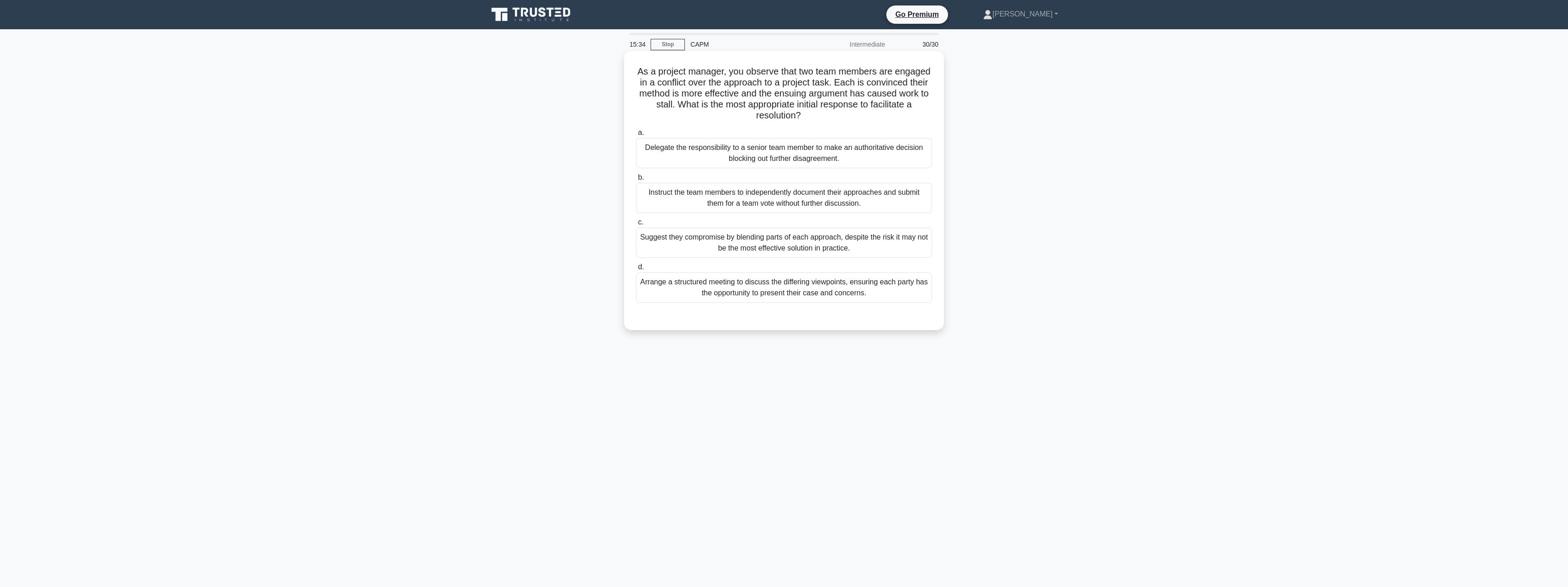
click at [819, 290] on div "Arrange a structured meeting to discuss the differing viewpoints, ensuring each…" at bounding box center [784, 287] width 296 height 30
click at [636, 271] on input "d. Arrange a structured meeting to discuss the differing viewpoints, ensuring e…" at bounding box center [636, 267] width 0 height 6
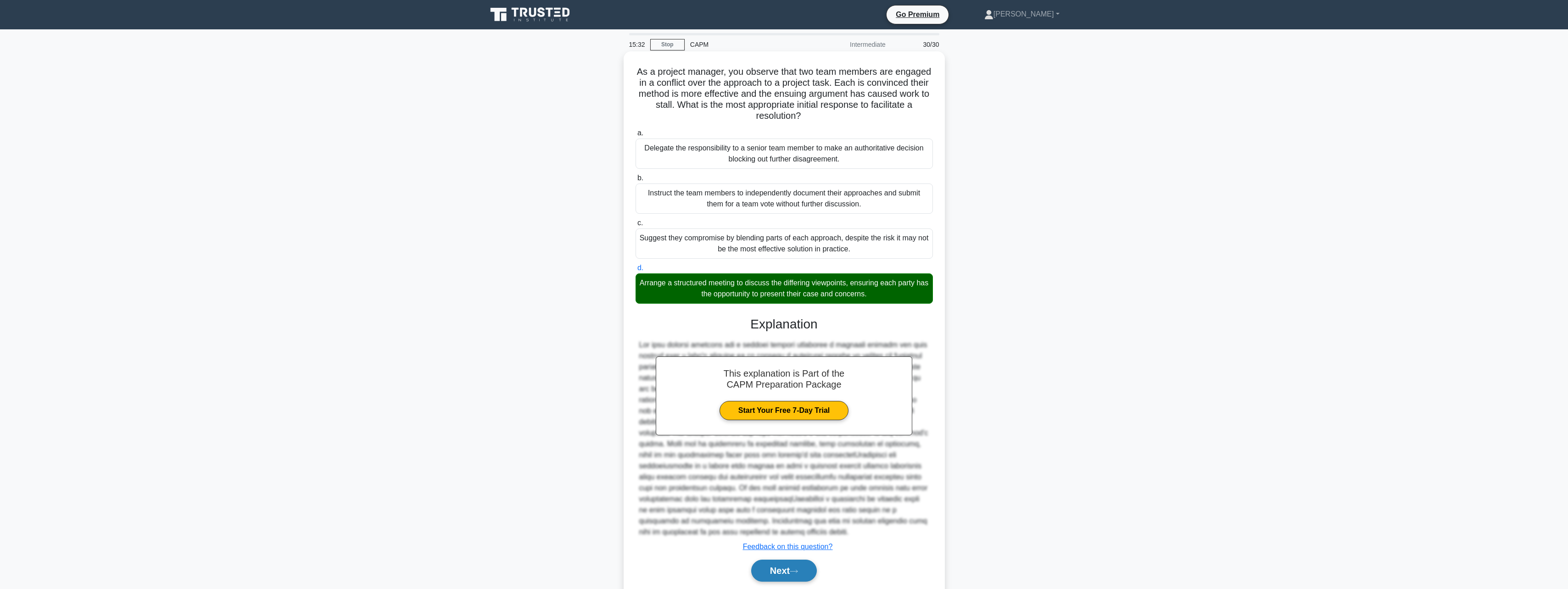
click at [785, 577] on button "Next" at bounding box center [784, 571] width 66 height 22
